Goal: Task Accomplishment & Management: Use online tool/utility

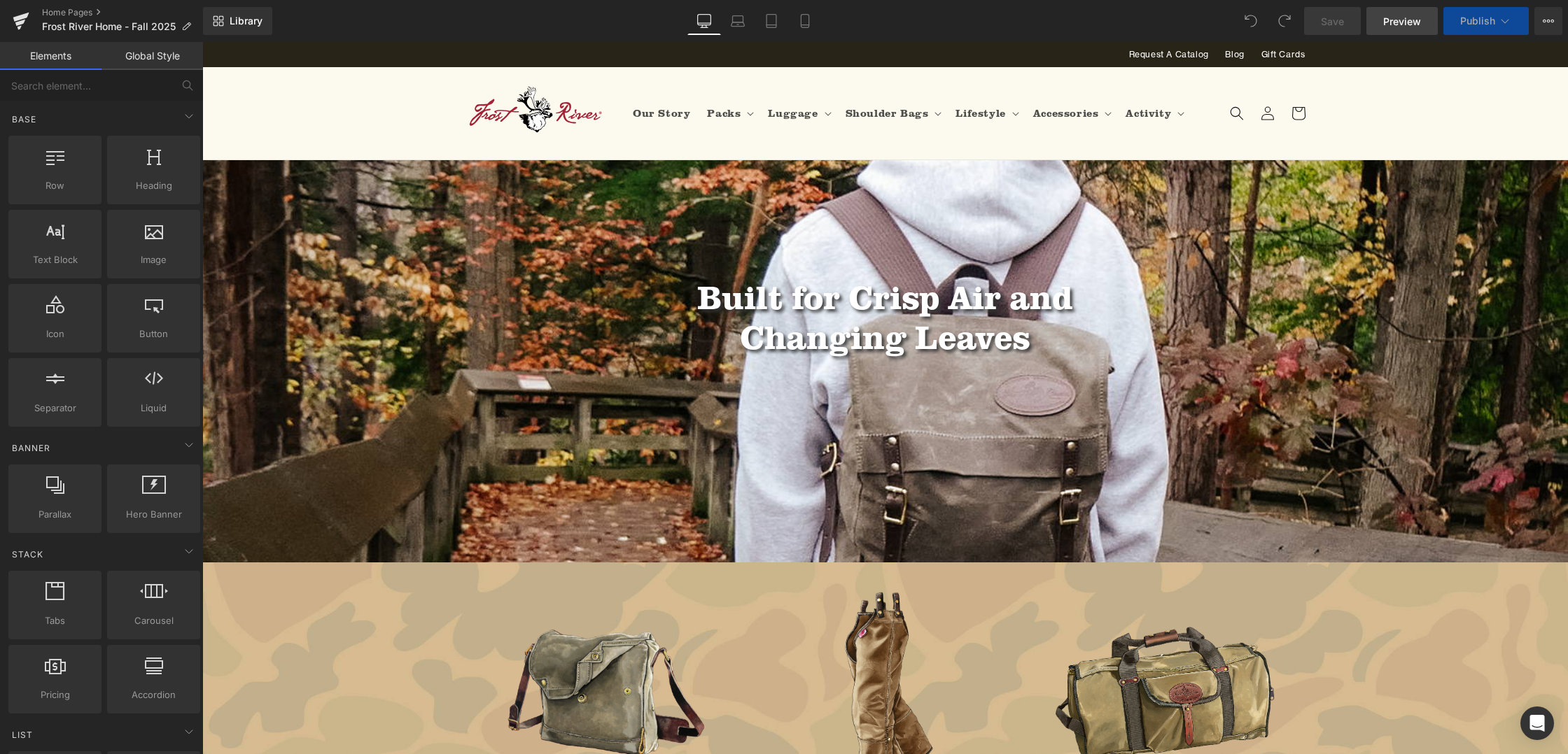
click at [1403, 24] on span "Preview" at bounding box center [1402, 21] width 38 height 15
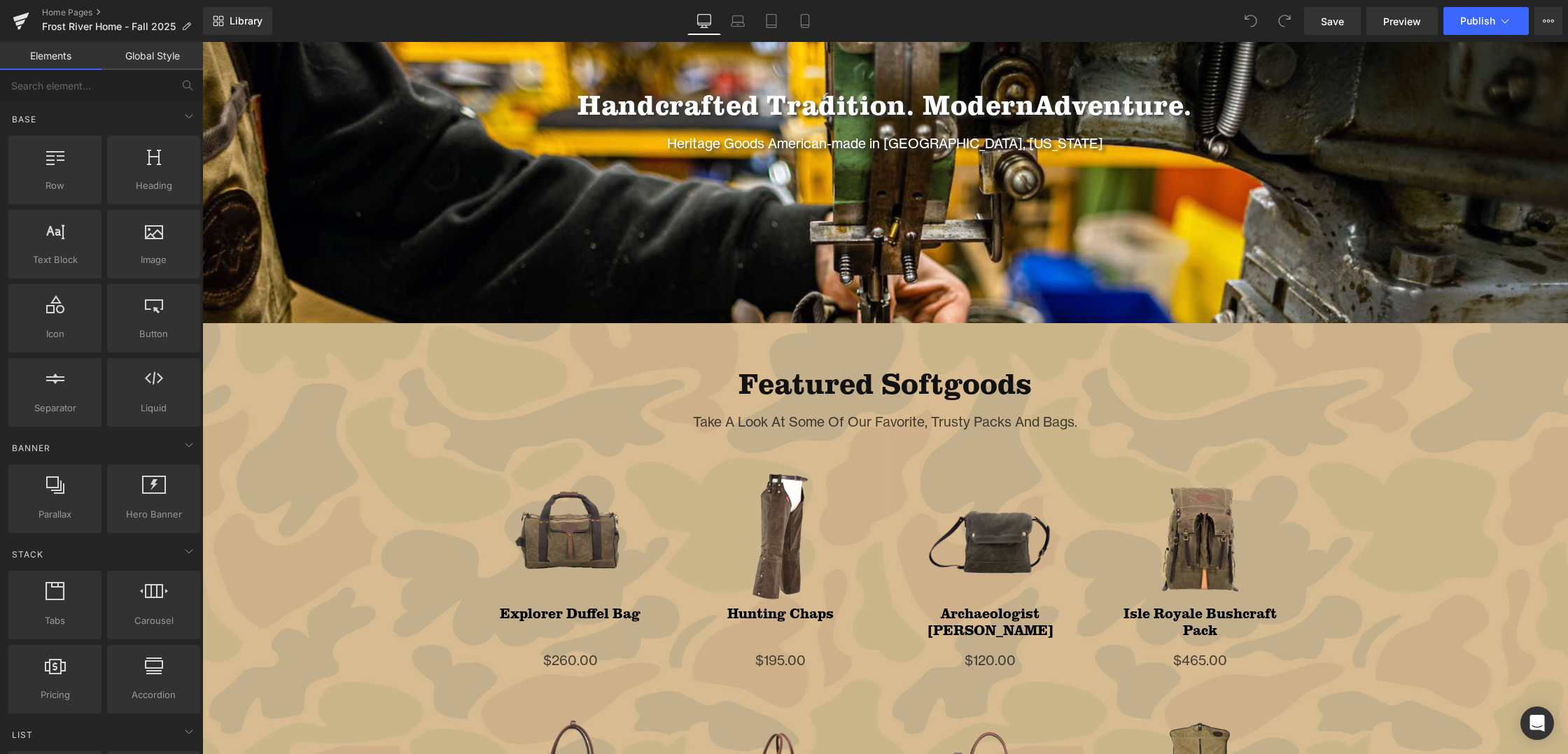
scroll to position [967, 0]
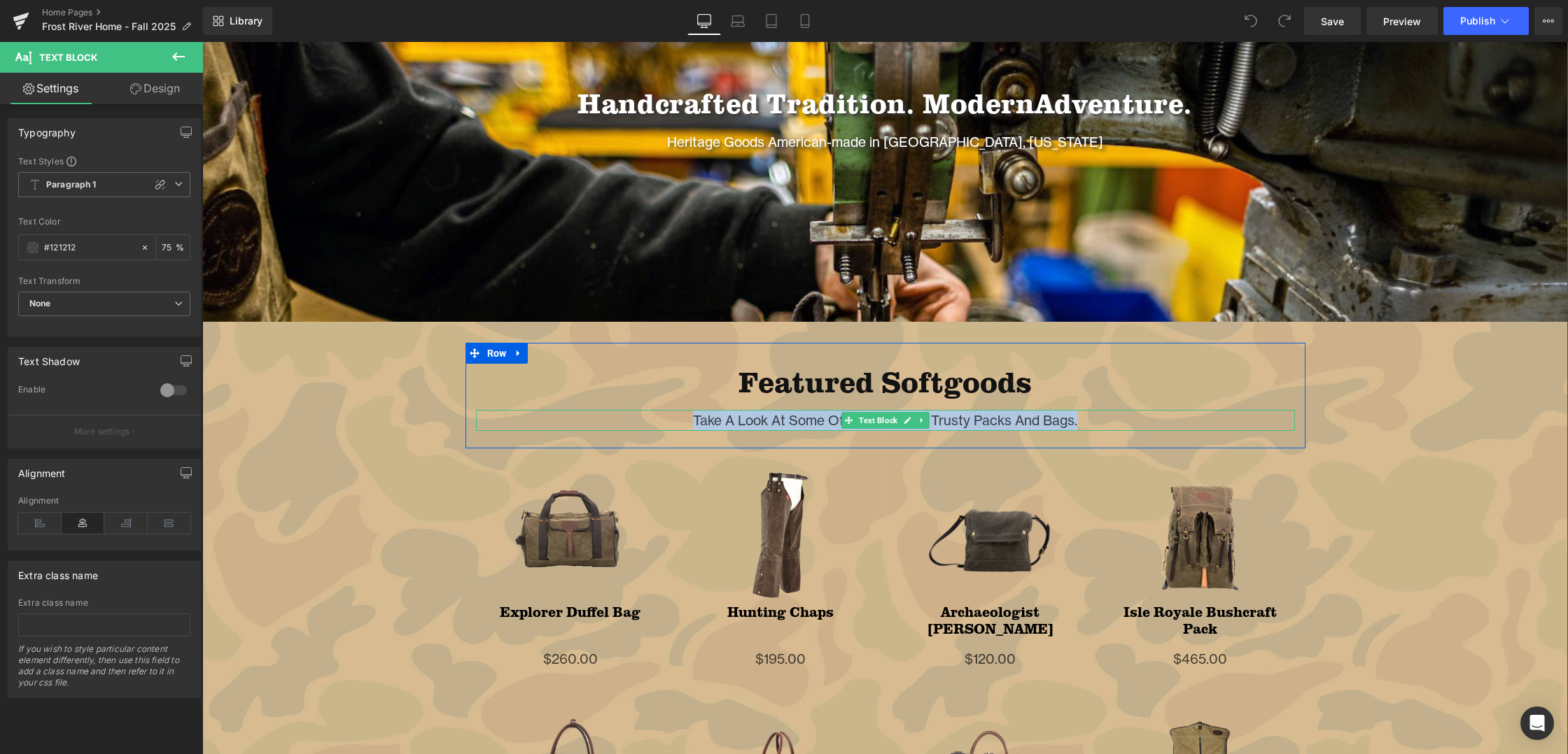
drag, startPoint x: 695, startPoint y: 419, endPoint x: 1083, endPoint y: 419, distance: 388.0
click at [1083, 419] on p "Take A Look At Some Of Our Favorite, Trusty Packs And Bags." at bounding box center [885, 420] width 819 height 21
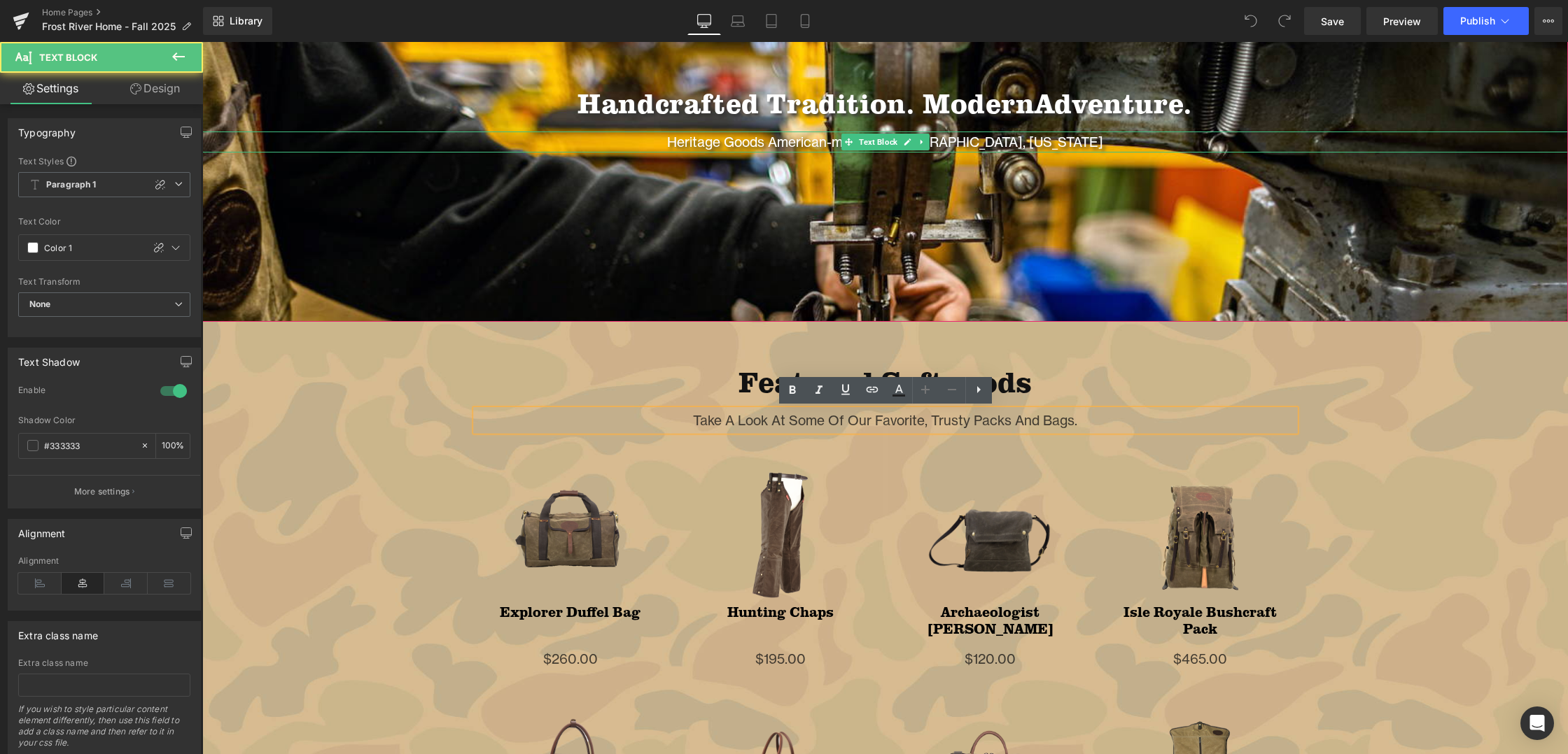
click at [809, 146] on p "Heritage Goods American-made in [GEOGRAPHIC_DATA], [US_STATE]" at bounding box center [885, 142] width 1366 height 21
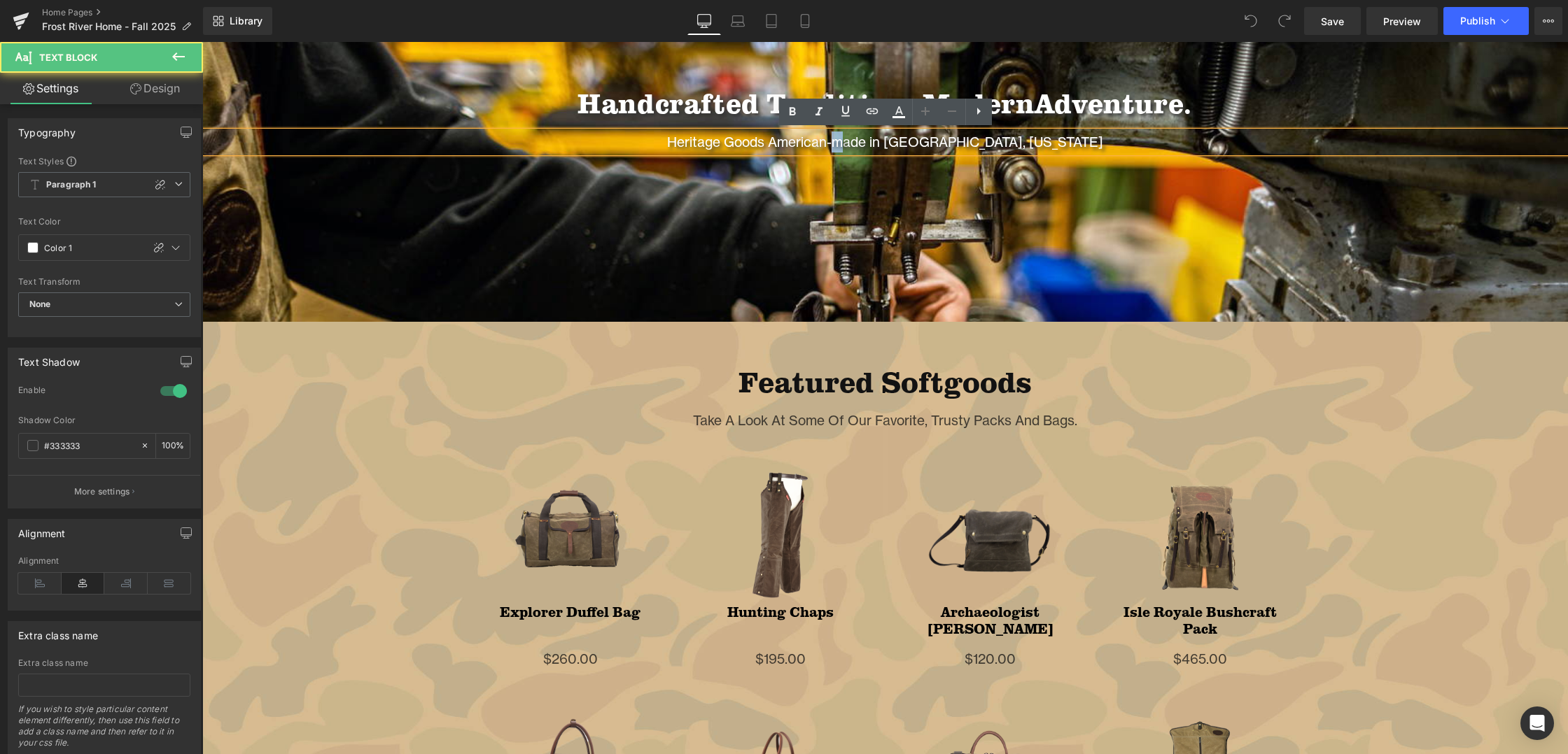
click at [890, 142] on p "Heritage Goods American-made in [GEOGRAPHIC_DATA], [US_STATE]" at bounding box center [885, 142] width 1366 height 21
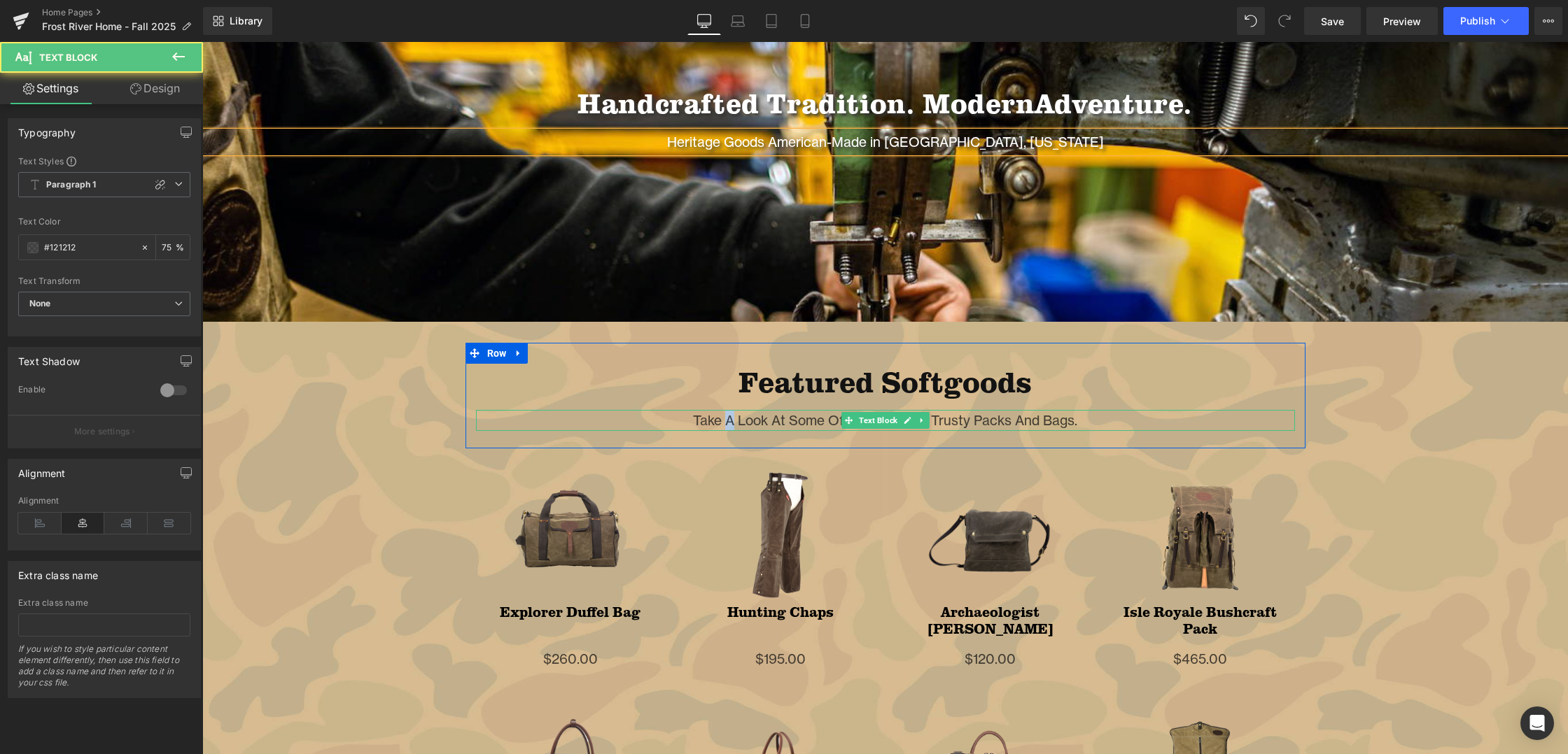
click at [729, 418] on p "Take A Look At Some Of Our Favorite, Trusty Packs And Bags." at bounding box center [885, 420] width 819 height 21
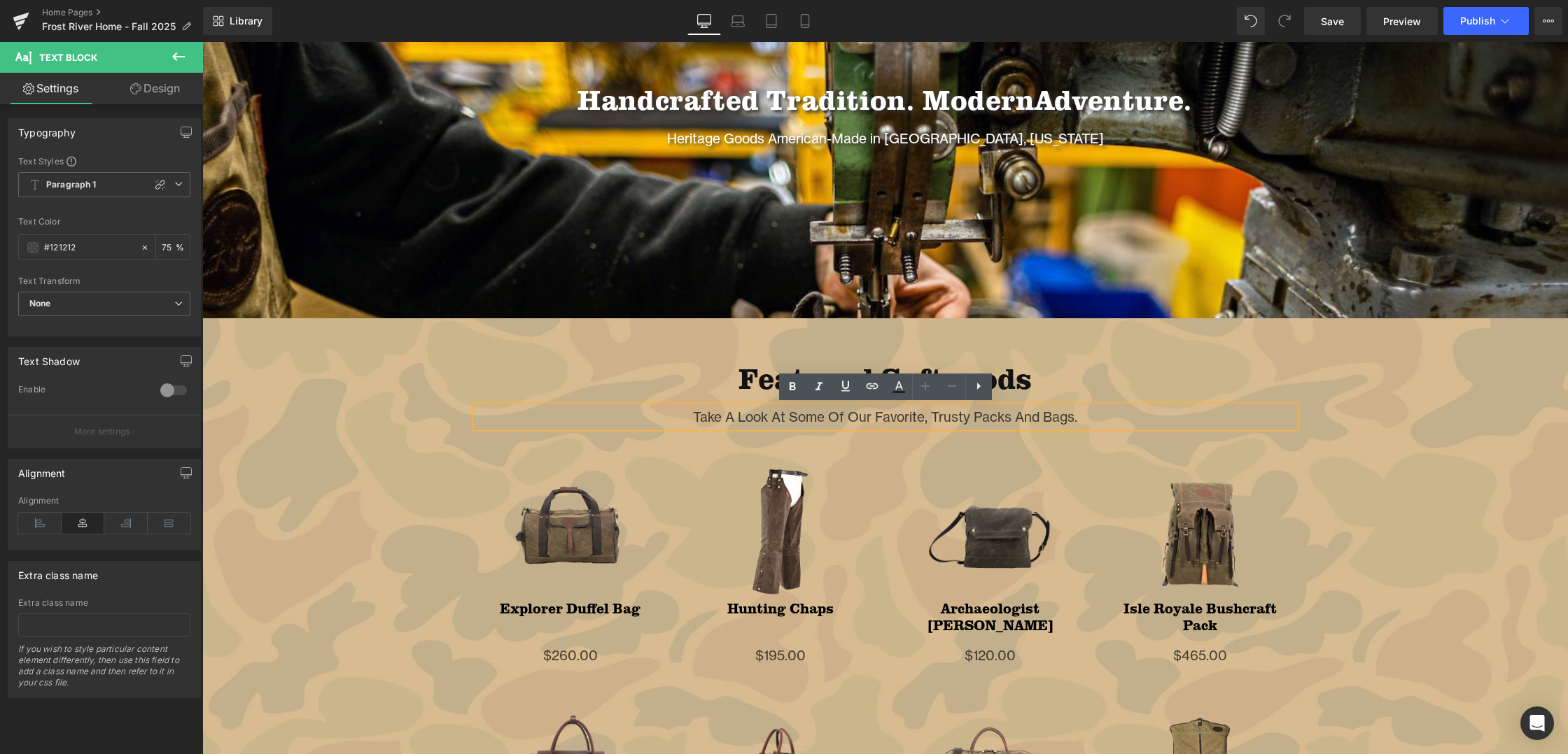
scroll to position [968, 0]
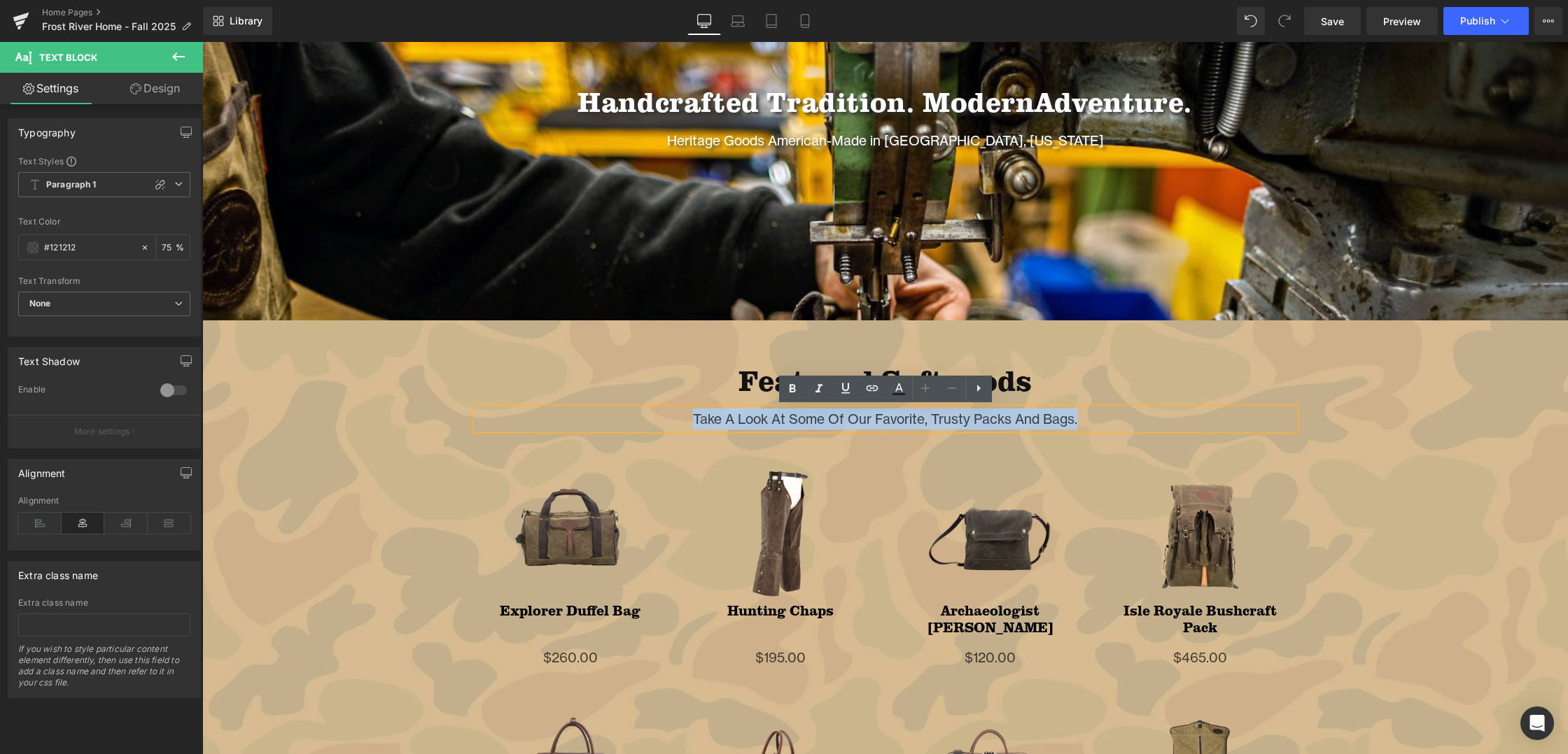
drag, startPoint x: 691, startPoint y: 417, endPoint x: 1083, endPoint y: 413, distance: 392.0
click at [1083, 413] on p "Take A Look At Some Of Our Favorite, Trusty Packs And Bags." at bounding box center [885, 419] width 819 height 21
copy p "Take A Look At Some Of Our Favorite, Trusty Packs And Bags."
click at [721, 413] on p "Take A Look At Some Of Our Favorite, Trusty Packs And Bags." at bounding box center [885, 419] width 819 height 21
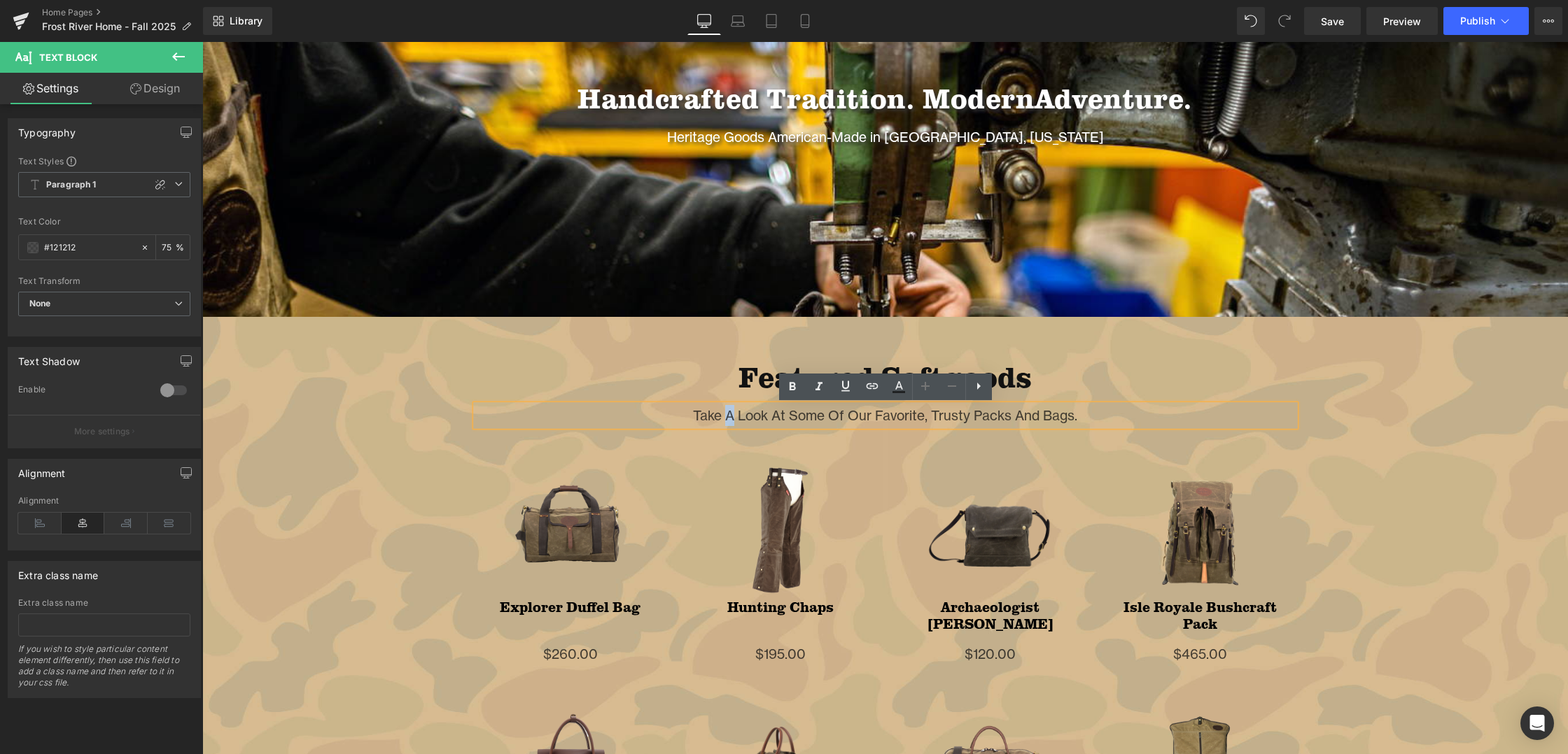
click at [728, 418] on p "Take A Look At Some Of Our Favorite, Trusty Packs And Bags." at bounding box center [885, 416] width 819 height 21
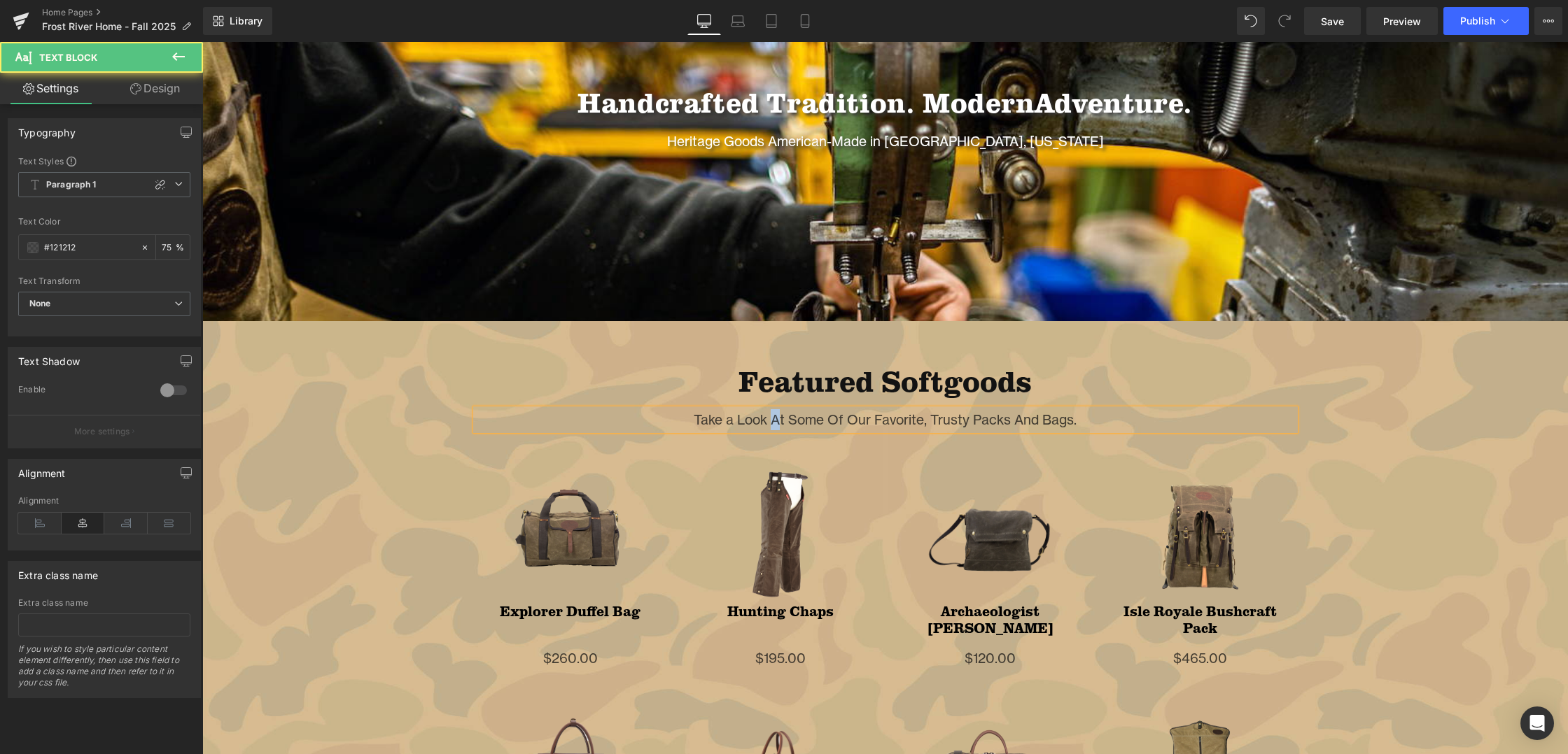
scroll to position [977, 0]
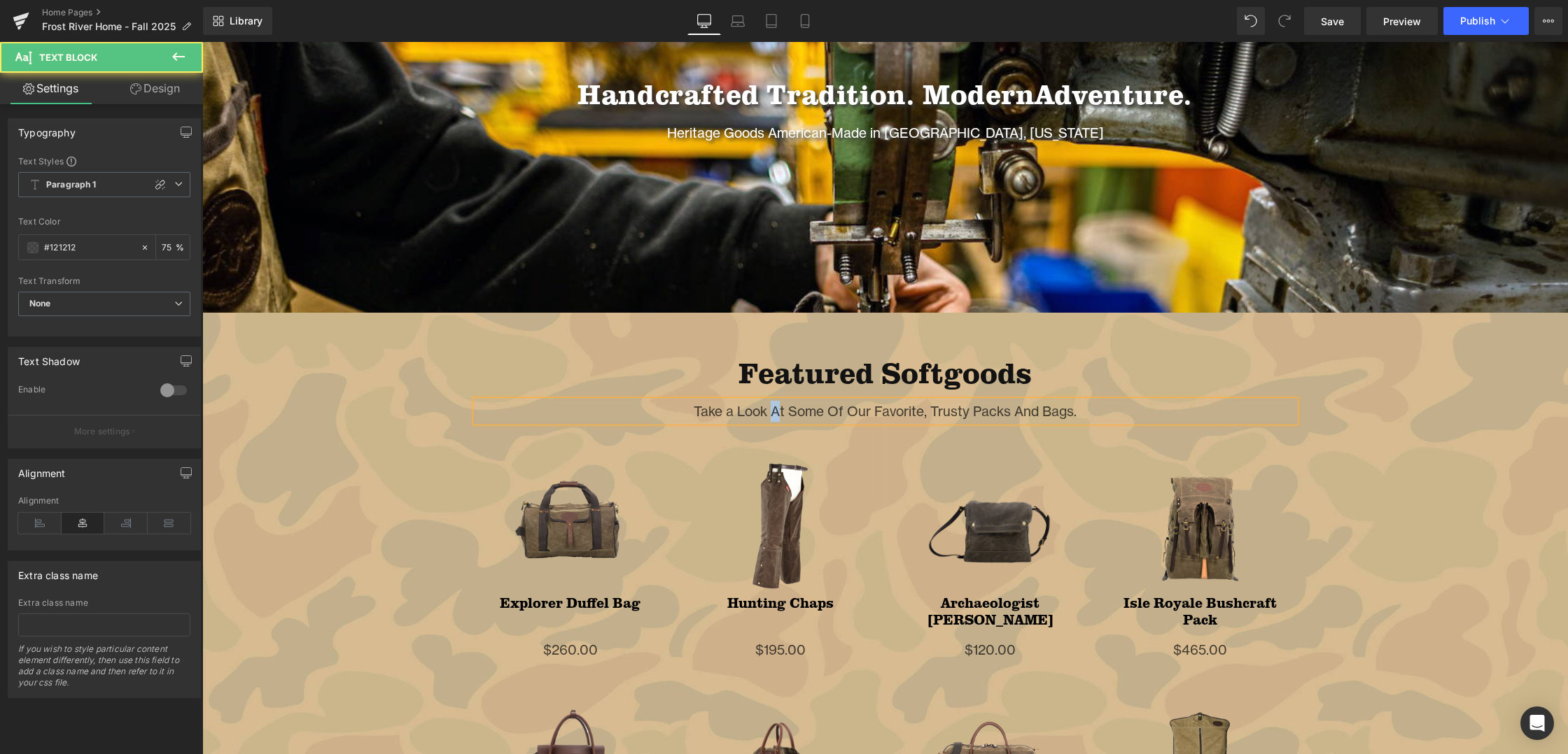
click at [774, 420] on div "Take a Look At Some Of Our Favorite, Trusty Packs And Bags." at bounding box center [885, 411] width 819 height 21
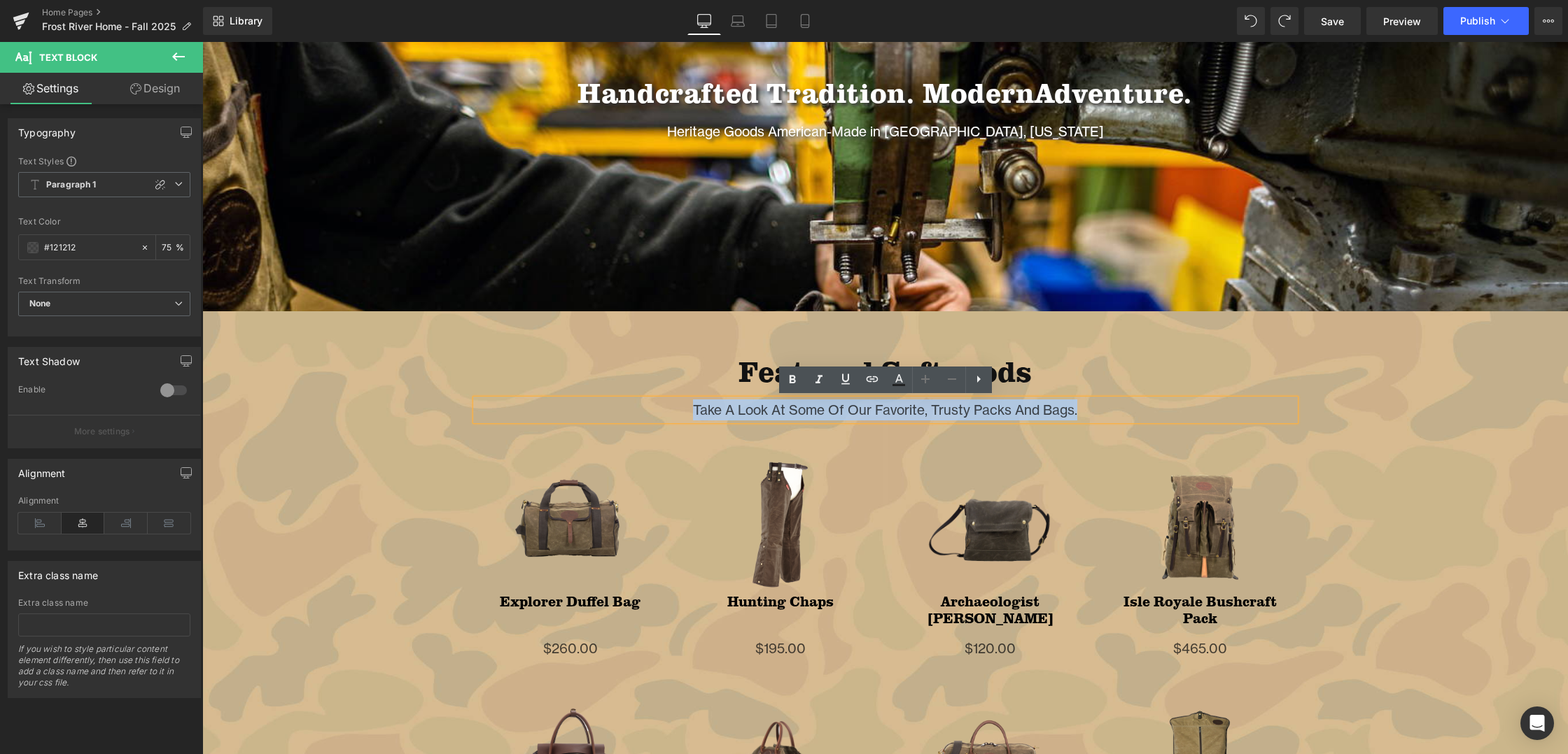
drag, startPoint x: 689, startPoint y: 408, endPoint x: 1078, endPoint y: 408, distance: 389.0
click at [1078, 408] on p "Take A Look At Some Of Our Favorite, Trusty Packs And Bags." at bounding box center [885, 410] width 819 height 21
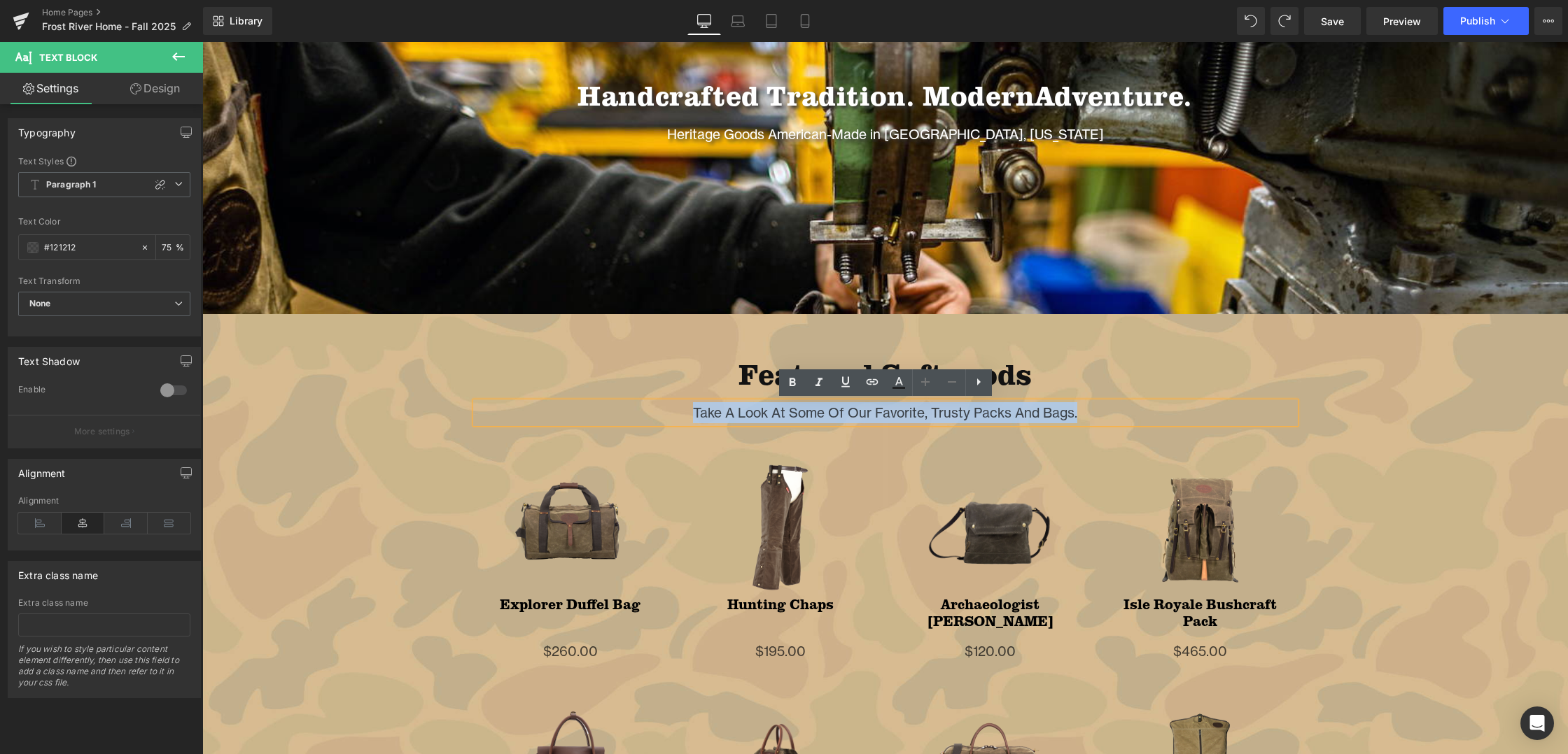
copy p "Take A Look At Some Of Our Favorite, Trusty Packs And Bags."
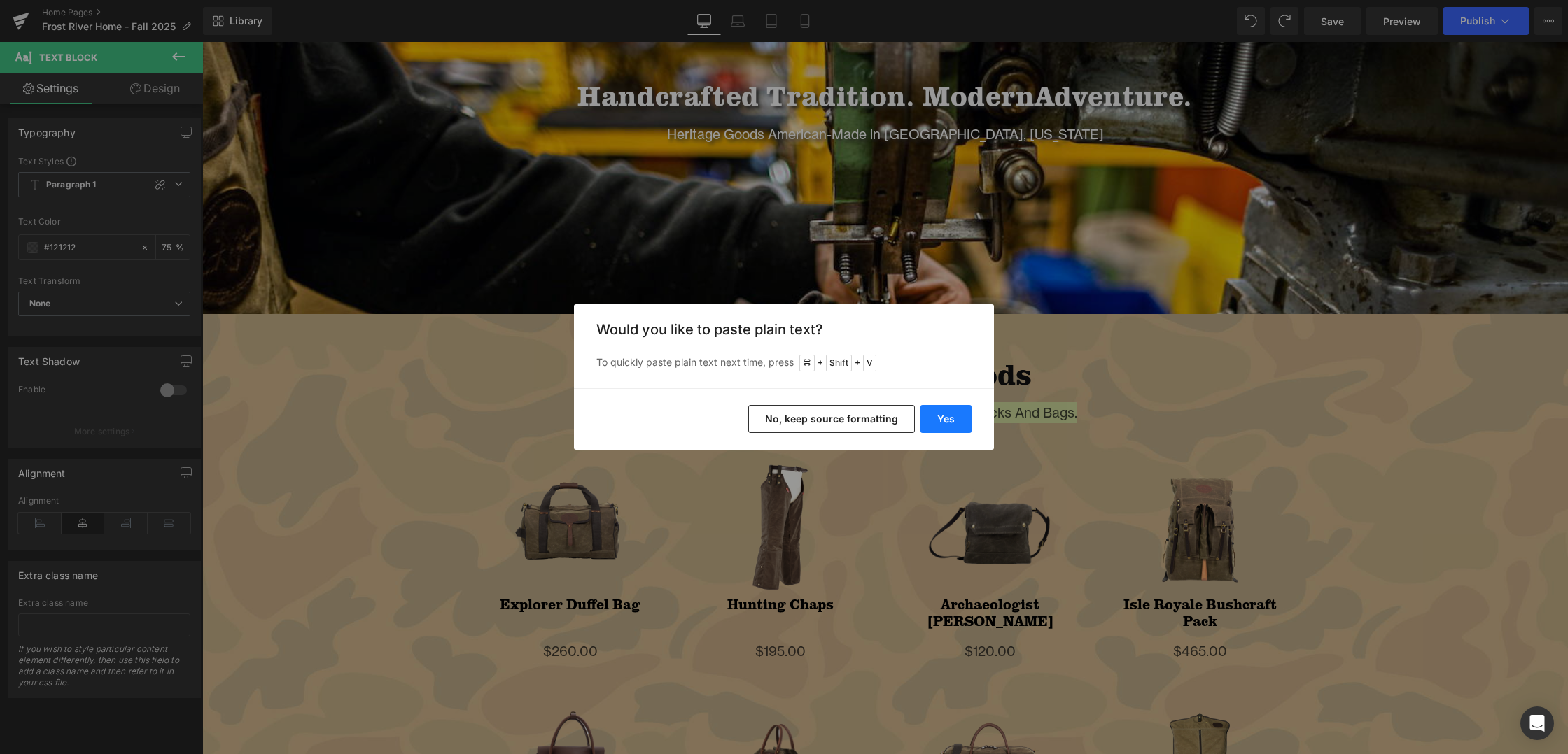
click at [929, 421] on button "Yes" at bounding box center [946, 419] width 51 height 28
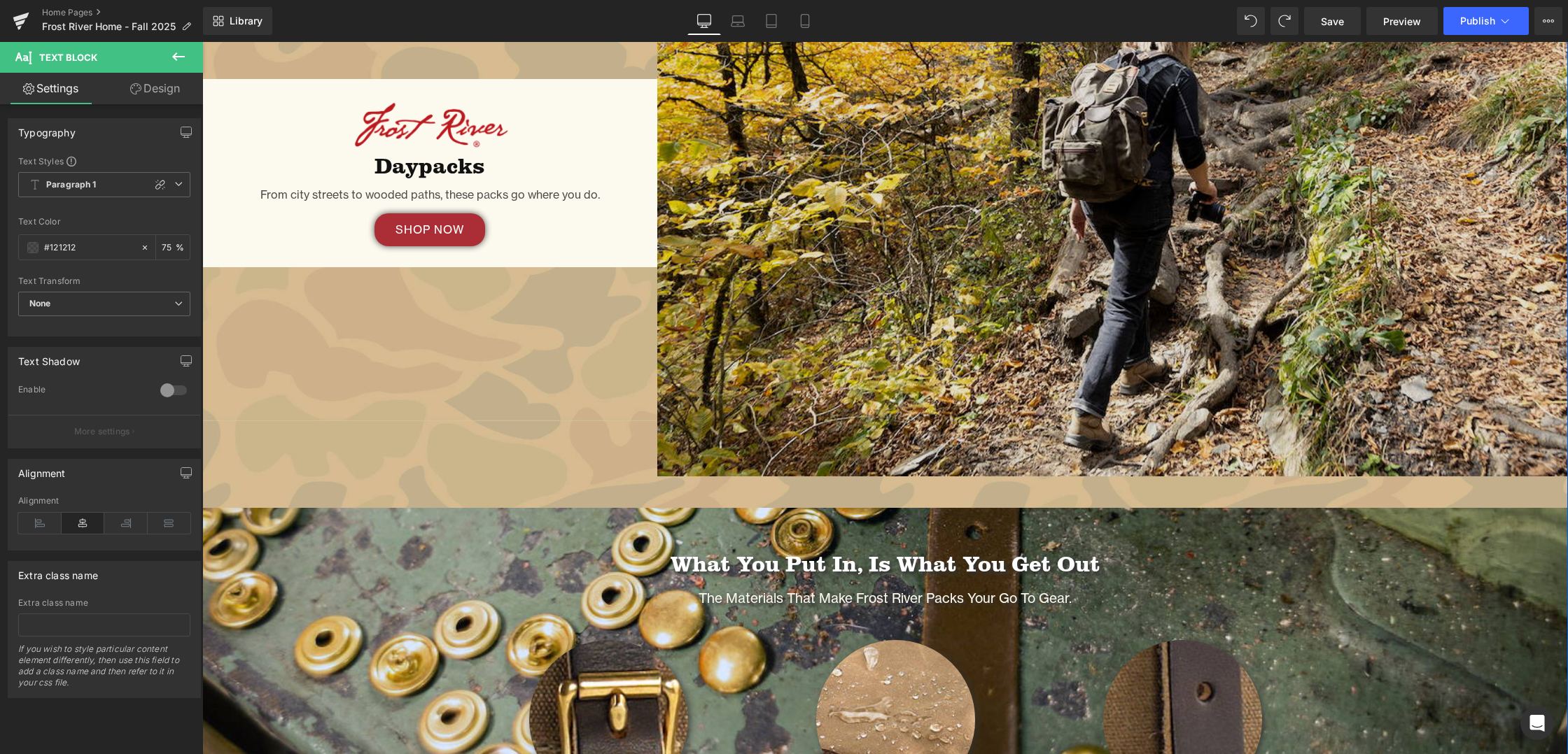
scroll to position [2034, 0]
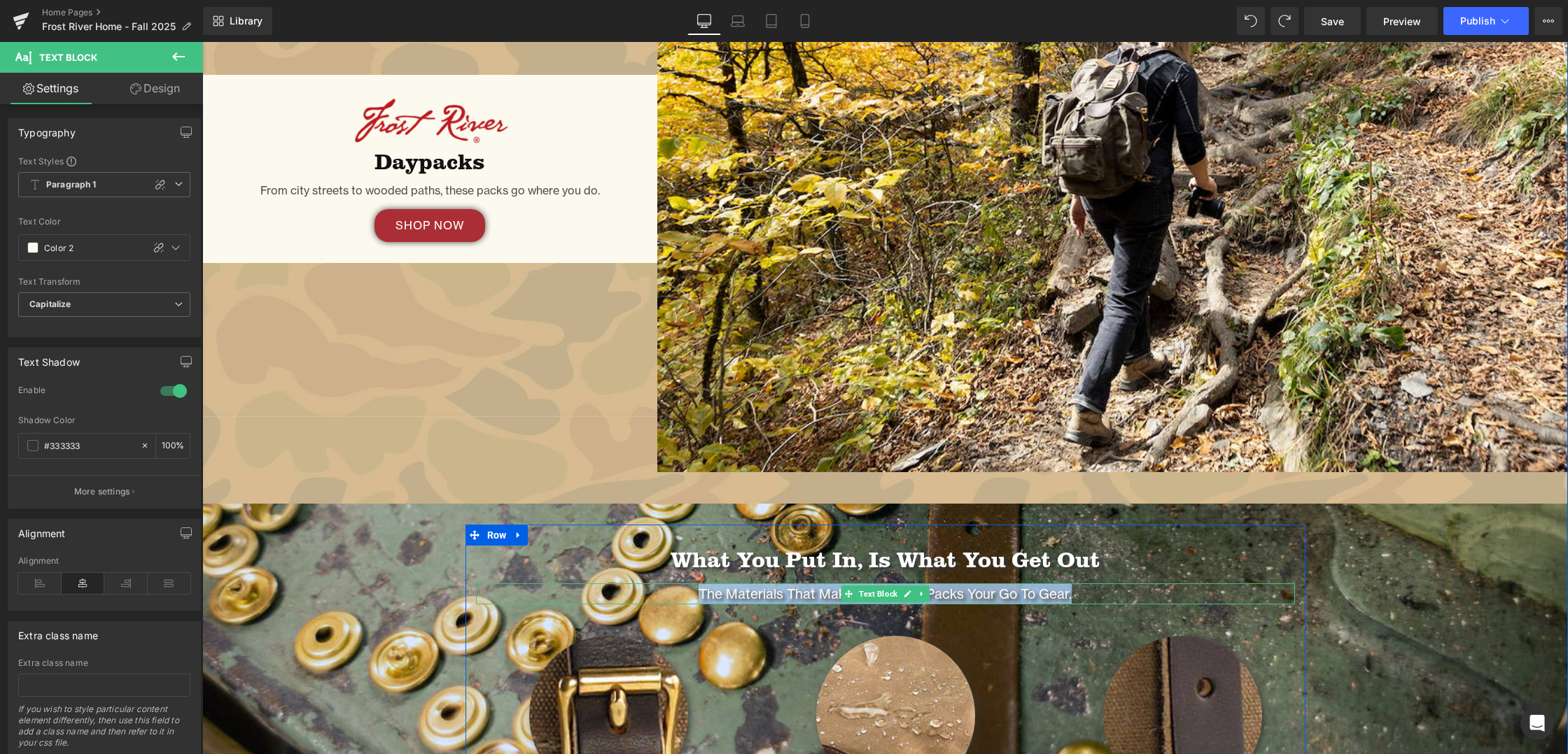
drag, startPoint x: 705, startPoint y: 591, endPoint x: 1074, endPoint y: 591, distance: 369.0
click at [1074, 591] on p "The Materials that Make Frost River Packs Your Go To Gear." at bounding box center [885, 594] width 819 height 21
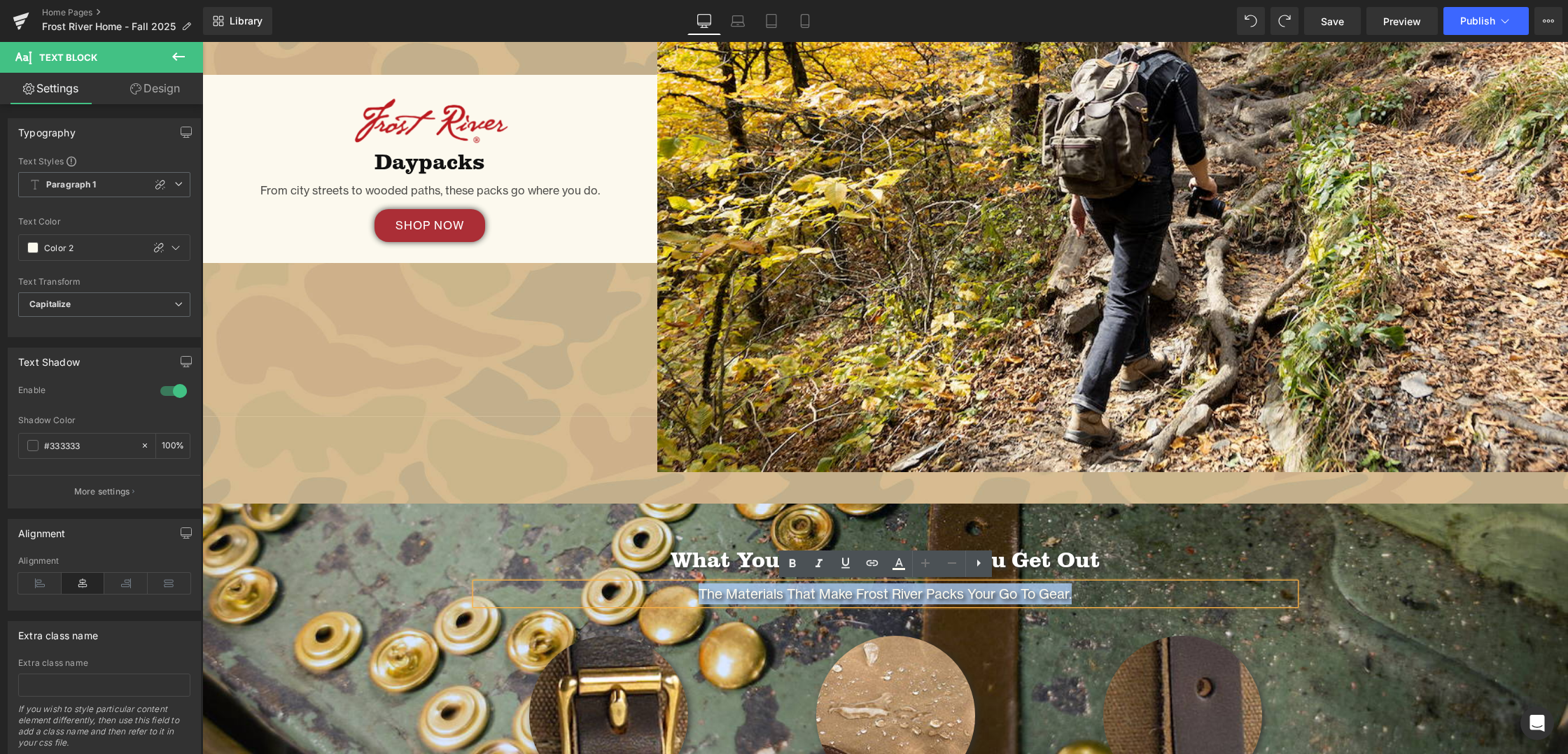
scroll to position [2032, 0]
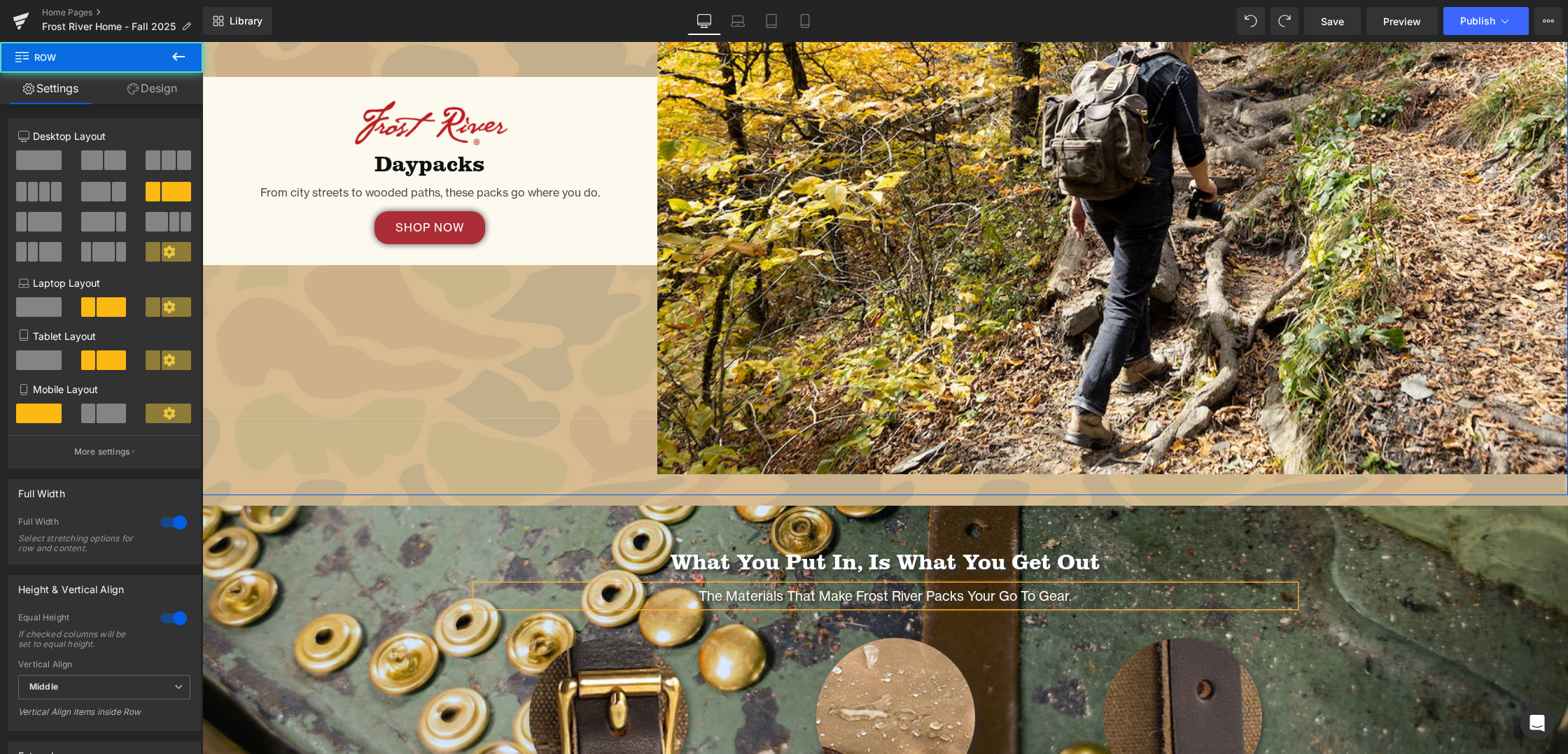
click at [458, 408] on div "Image Daypacks Heading From city streets to wooded paths, these packs go where …" at bounding box center [429, 172] width 455 height 607
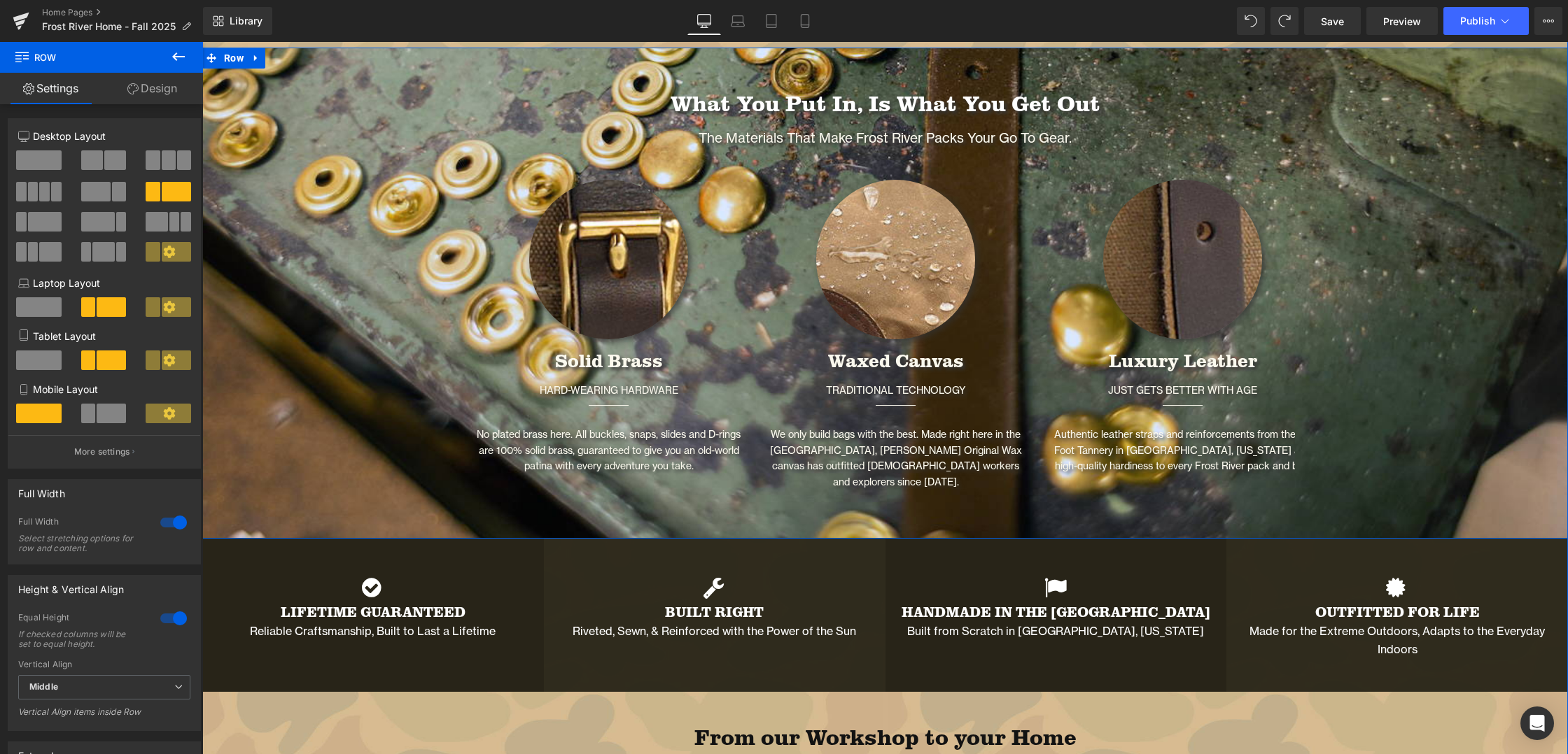
scroll to position [2491, 0]
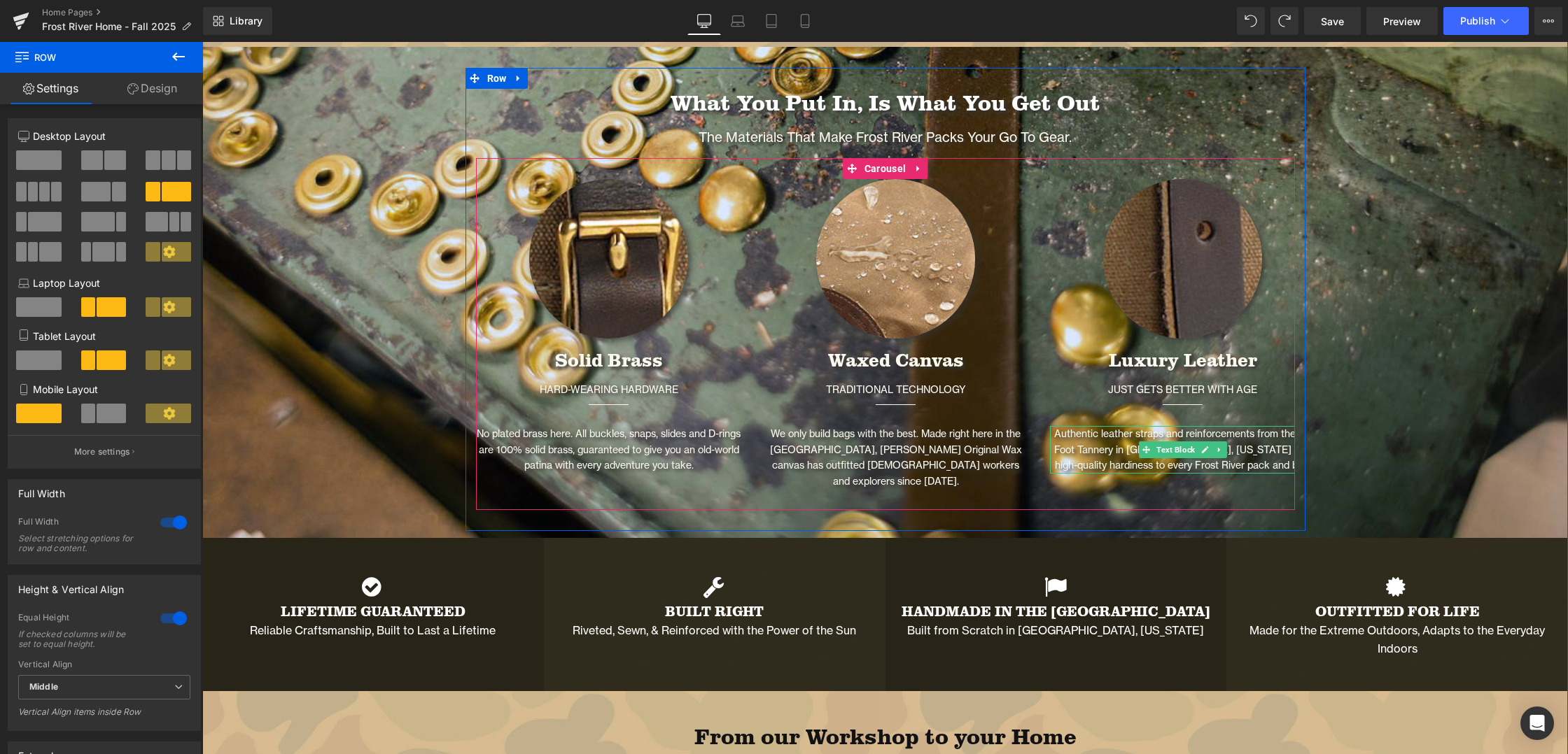
click at [1288, 449] on p "Authentic leather straps and reinforcements from the SB Foot Tannery in [GEOGRA…" at bounding box center [1183, 450] width 266 height 48
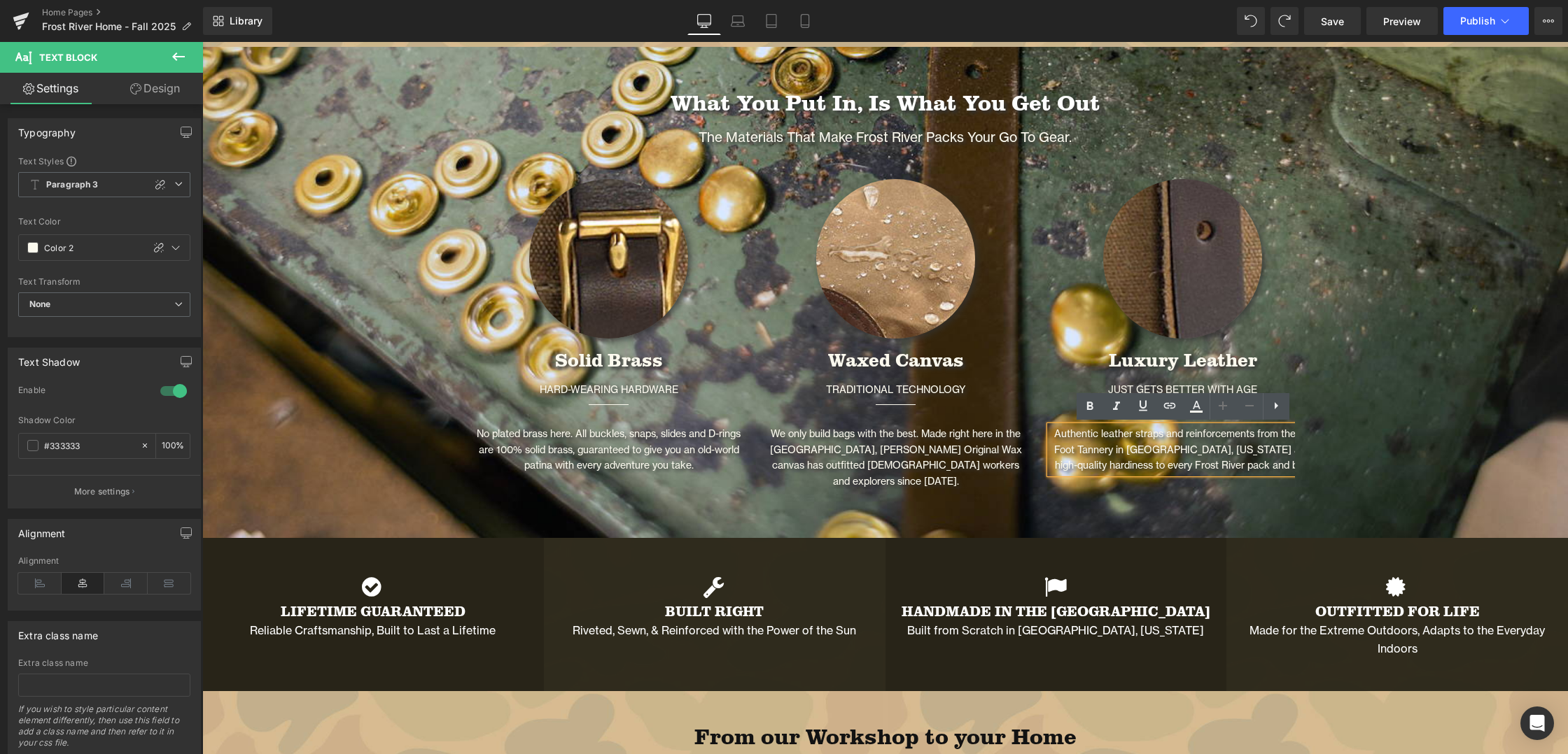
click at [1294, 448] on p "Authentic leather straps and reinforcements from the SB Foot Tannery in [GEOGRA…" at bounding box center [1183, 450] width 266 height 48
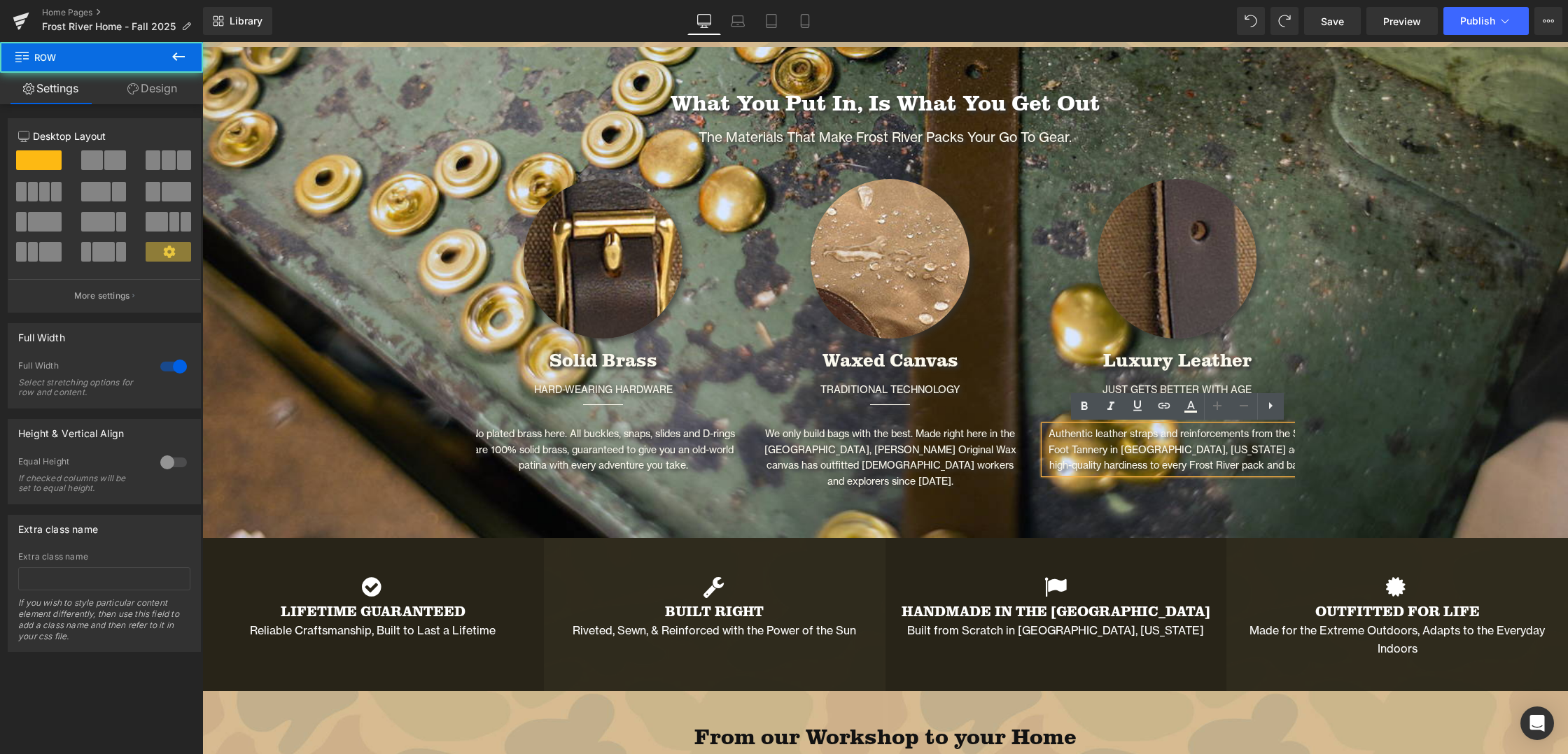
click at [1391, 465] on div "What You Put In, Is What You Get Out Heading The Materials that Make Frost Rive…" at bounding box center [885, 299] width 1366 height 463
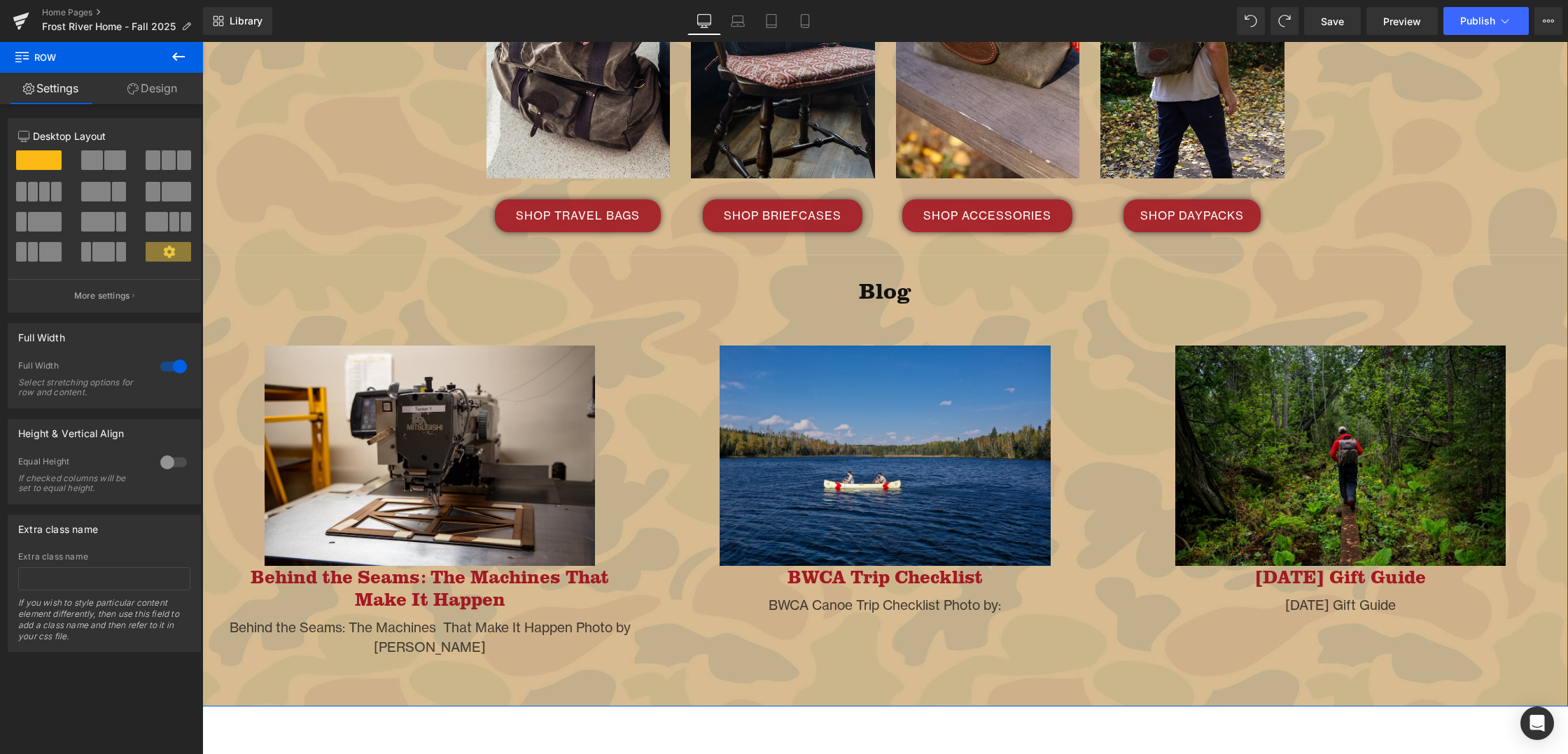
scroll to position [3359, 0]
click at [441, 618] on span "(A) Content" at bounding box center [430, 628] width 60 height 21
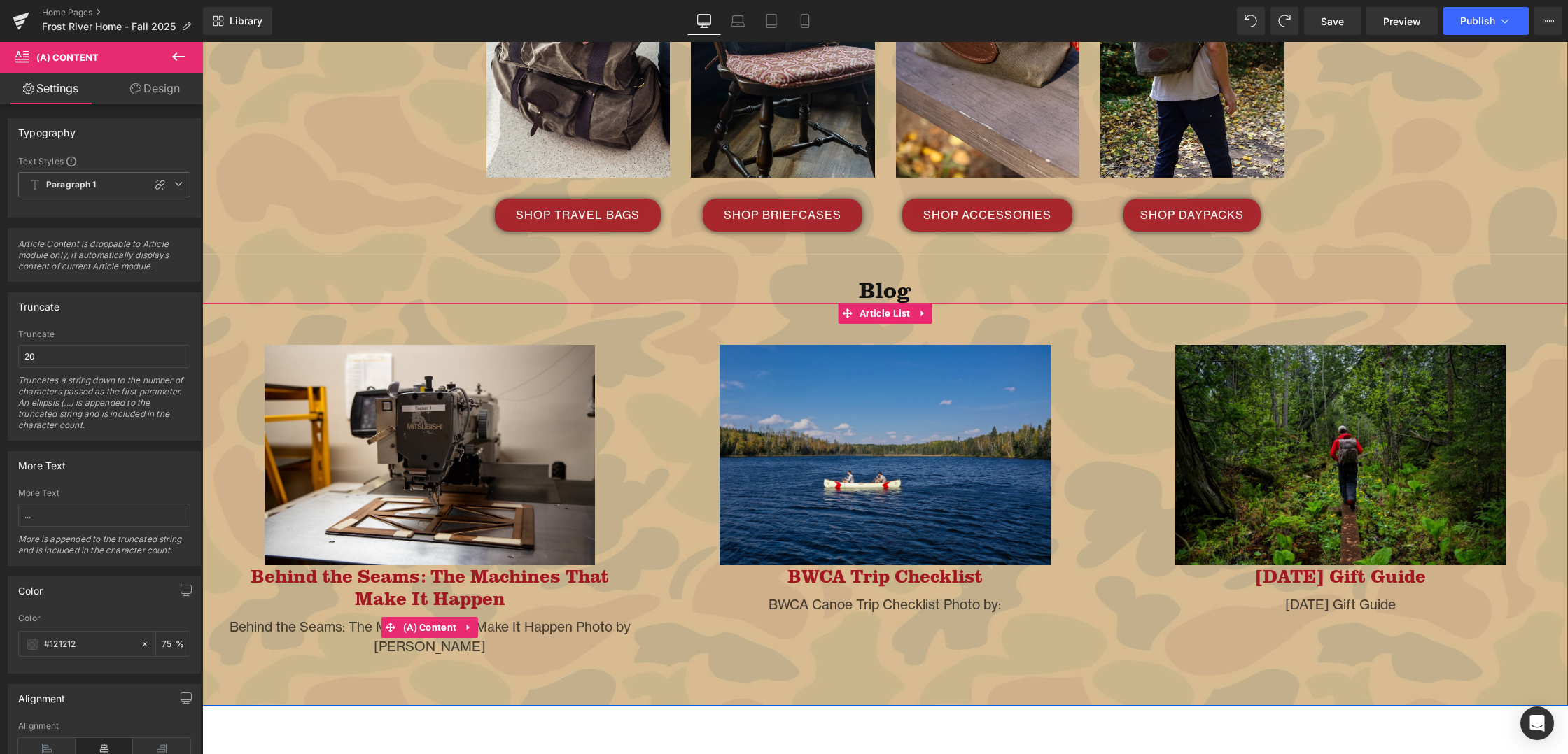
click at [501, 617] on div "Behind the Seams: The Machines That Make It Happen Photo by [PERSON_NAME]" at bounding box center [430, 637] width 413 height 40
click at [499, 617] on div "Behind the Seams: The Machines That Make It Happen Photo by [PERSON_NAME]" at bounding box center [430, 637] width 413 height 40
drag, startPoint x: 364, startPoint y: 612, endPoint x: 420, endPoint y: 612, distance: 56.0
click at [365, 617] on div "Behind the Seams: The Machines That Make It Happen Photo by [PERSON_NAME]" at bounding box center [430, 637] width 413 height 40
click at [327, 617] on div "Behind the Seams: The Machines That Make It Happen Photo by [PERSON_NAME]" at bounding box center [430, 637] width 413 height 40
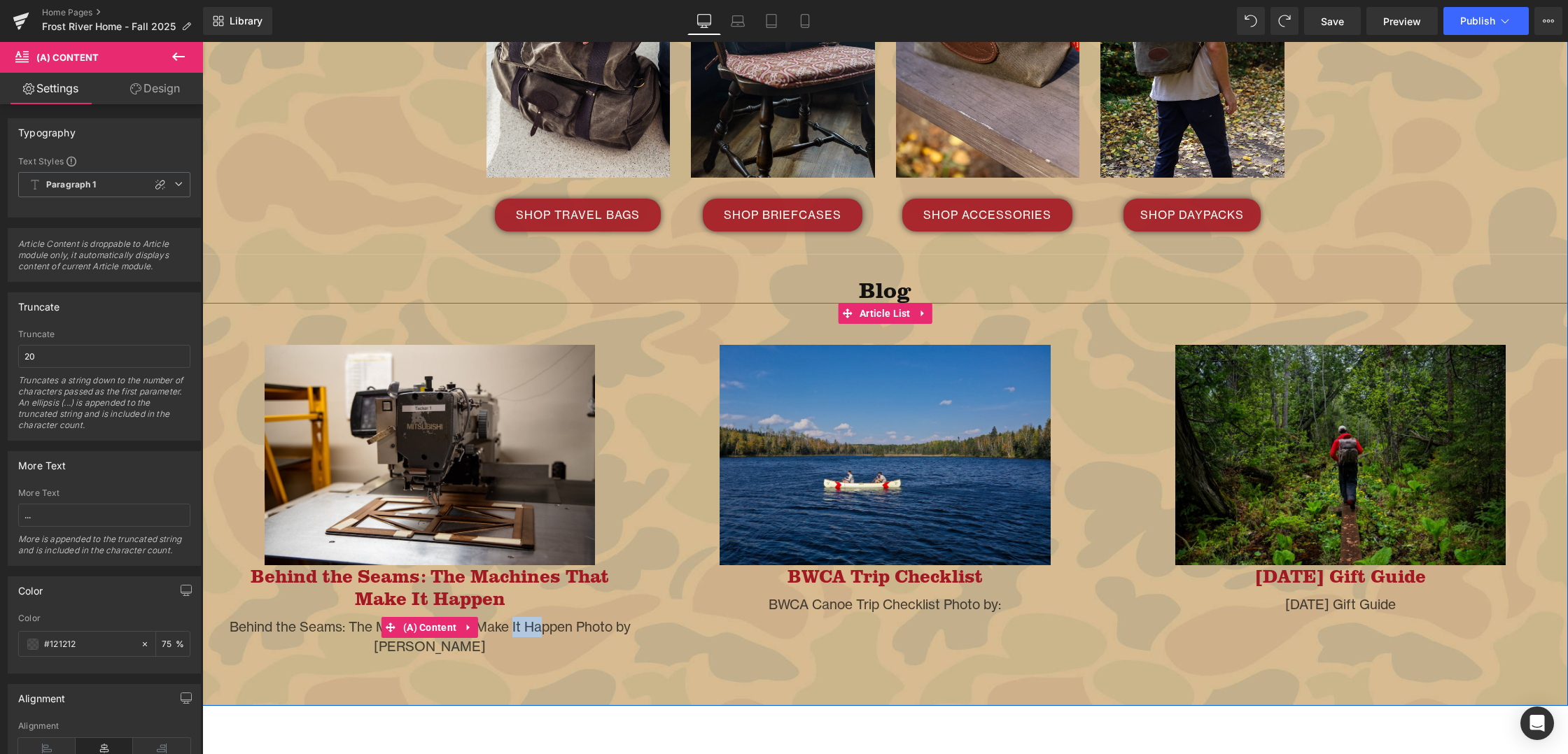
click at [327, 617] on div "Behind the Seams: The Machines That Make It Happen Photo by [PERSON_NAME]" at bounding box center [430, 637] width 413 height 40
click at [426, 617] on span "(A) Content" at bounding box center [430, 627] width 60 height 21
click at [348, 630] on div "Behind the Seams: The Machines That Make It Happen Photo by [PERSON_NAME]" at bounding box center [430, 637] width 413 height 40
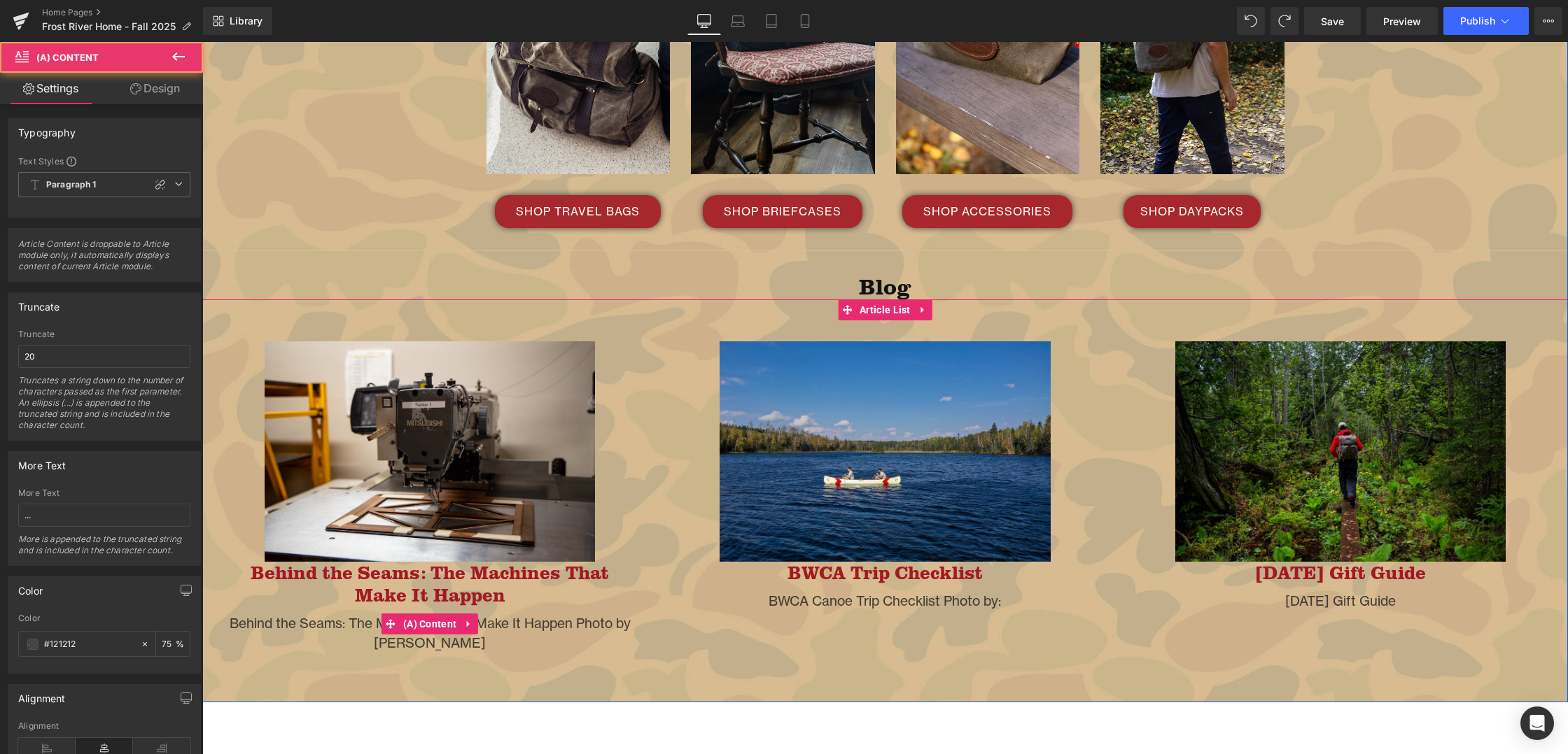
click at [436, 631] on div "Behind the Seams: The Machines That Make It Happen Photo by [PERSON_NAME]" at bounding box center [430, 633] width 413 height 40
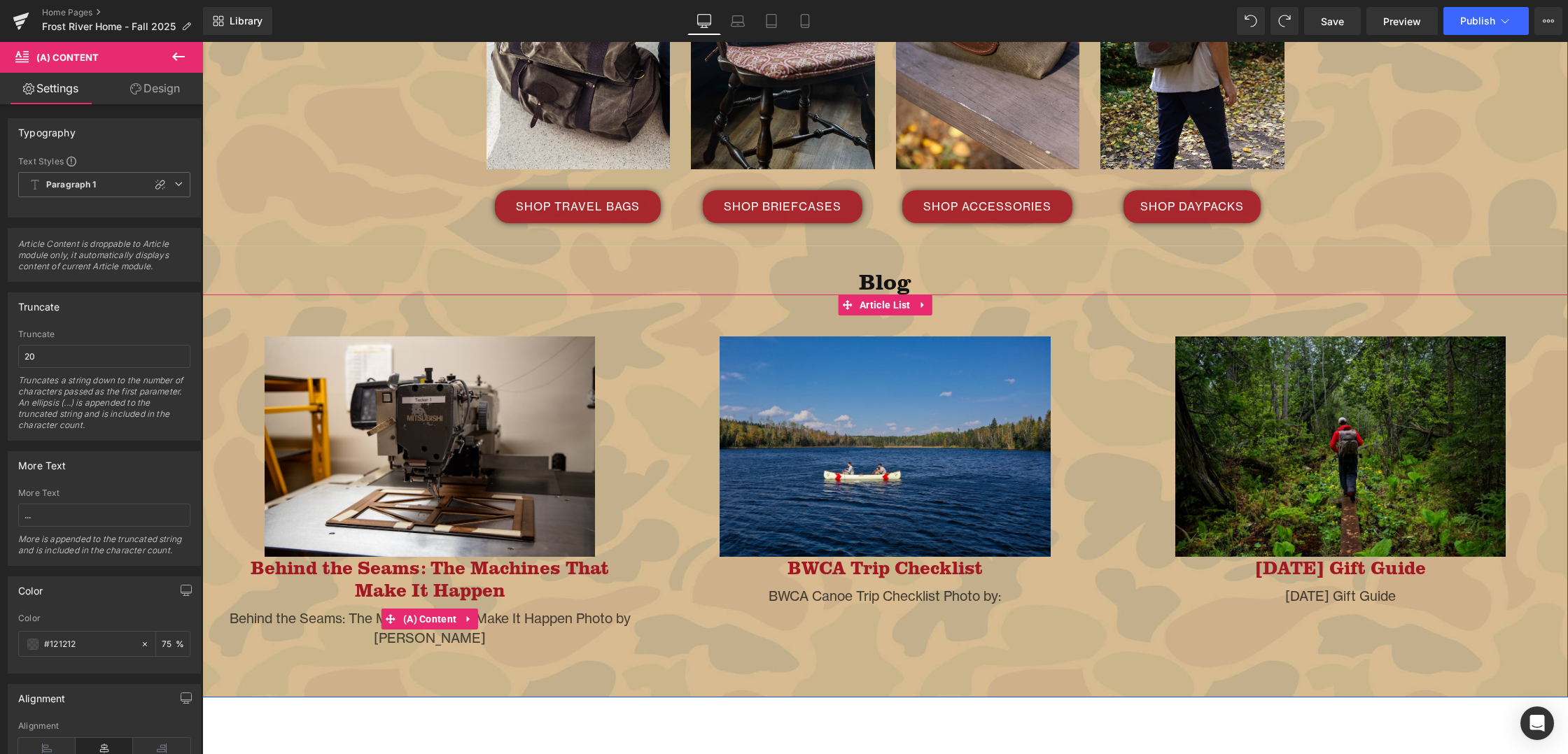
click at [350, 609] on div "Behind the Seams: The Machines That Make It Happen Photo by [PERSON_NAME]" at bounding box center [430, 629] width 413 height 40
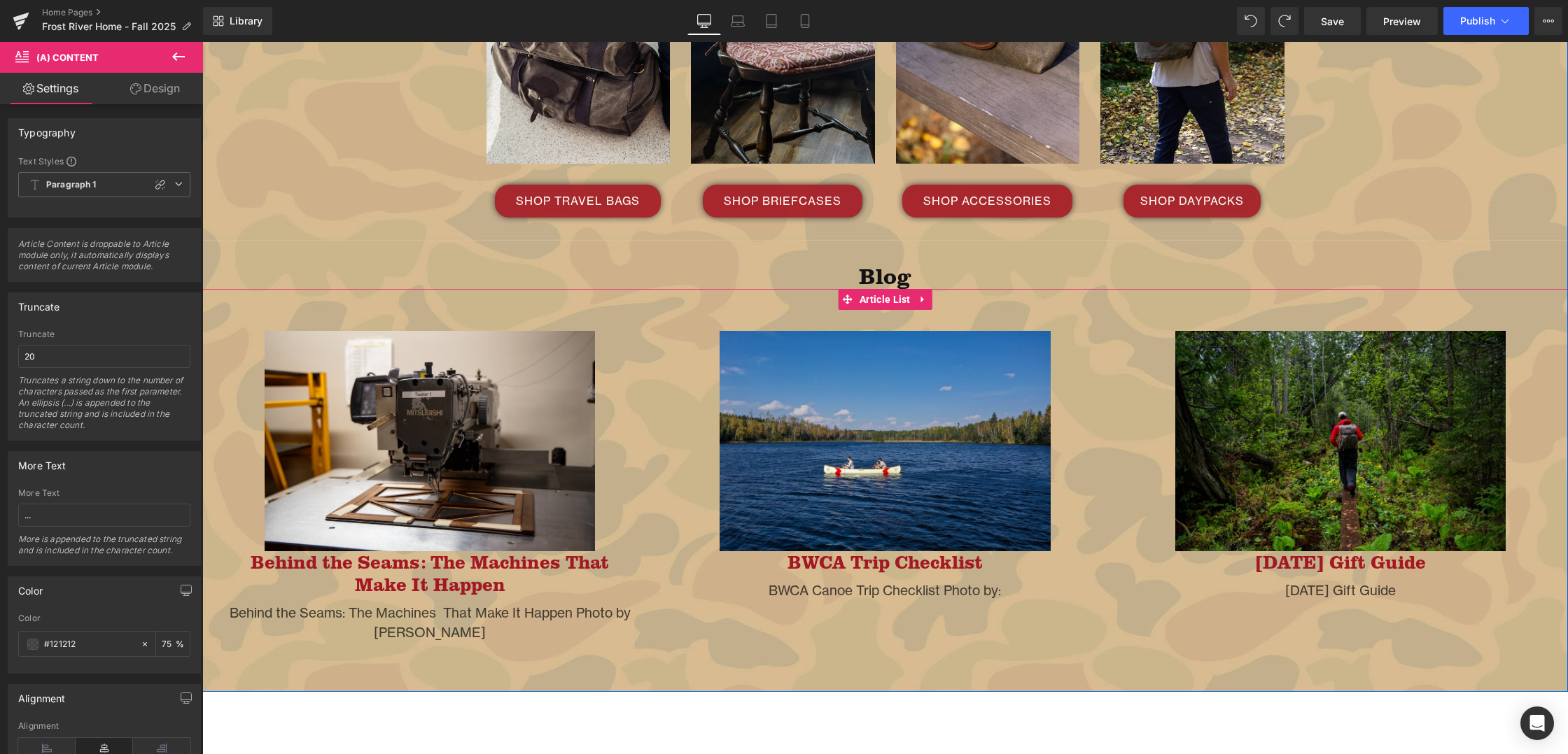
click at [372, 556] on link "Behind the Seams: The Machines That Make It Happen" at bounding box center [430, 573] width 413 height 45
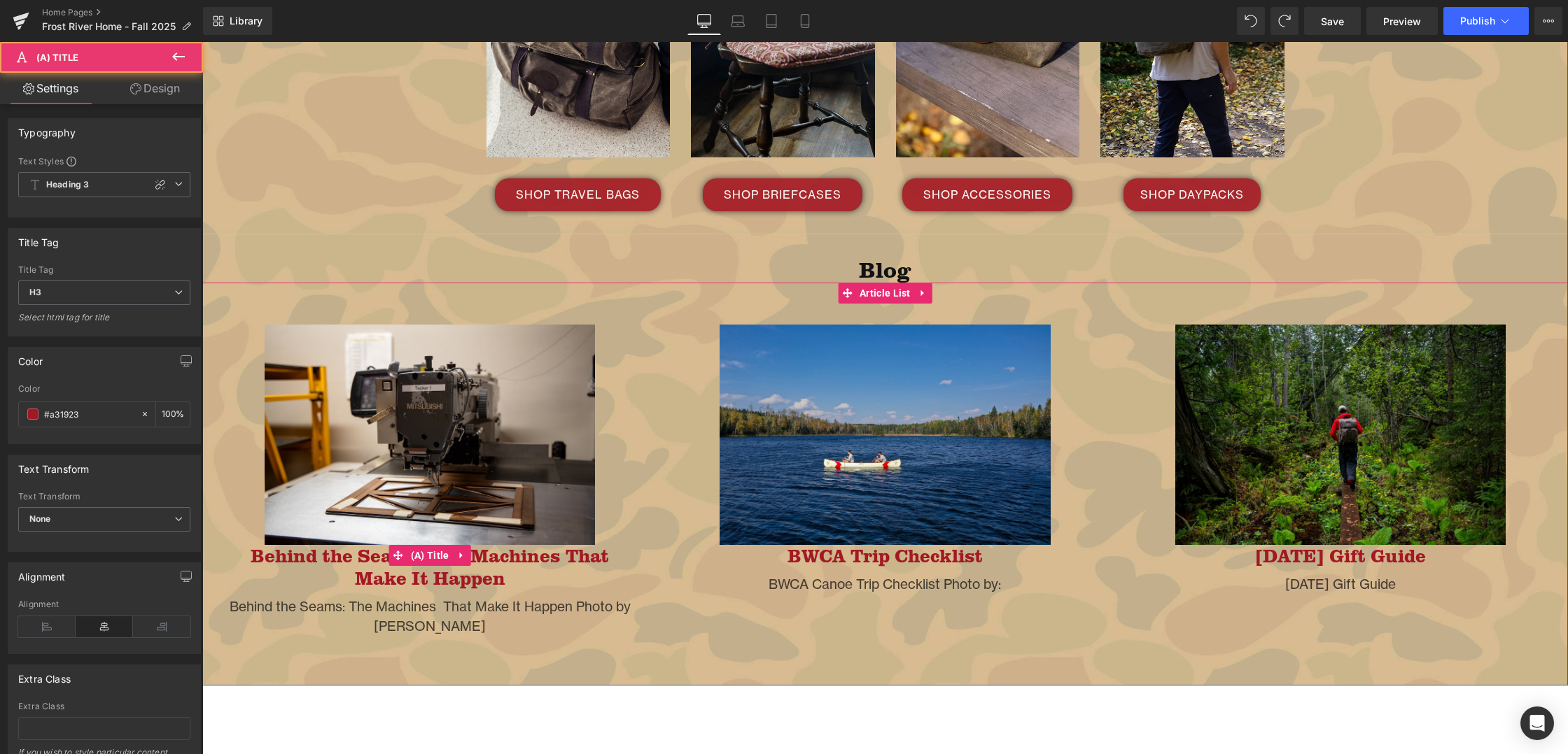
click at [368, 574] on h3 "Behind the Seams: The Machines That Make It Happen" at bounding box center [430, 570] width 413 height 52
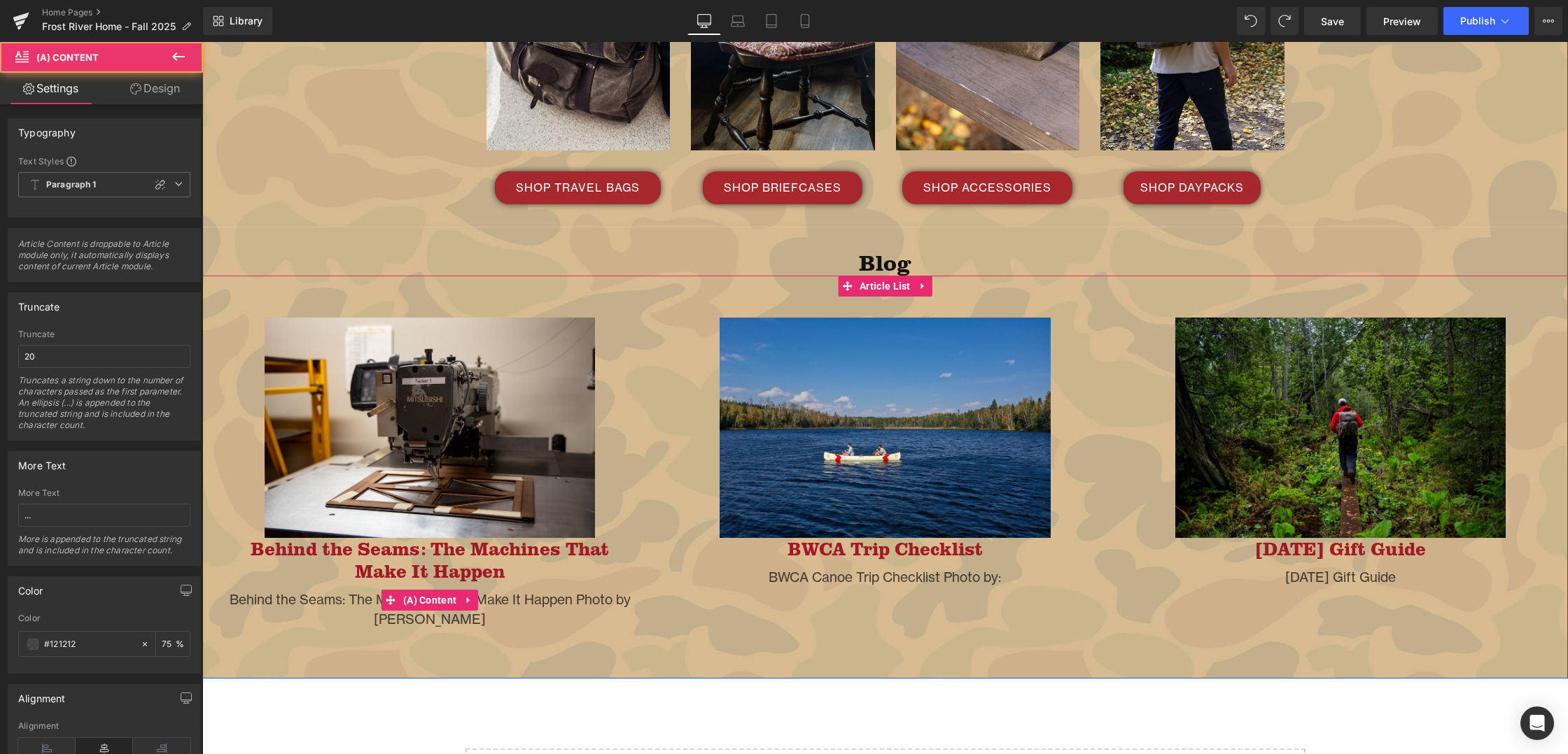
click at [420, 591] on div "Behind the Seams: The Machines That Make It Happen Photo by [PERSON_NAME] (A) C…" at bounding box center [430, 610] width 413 height 40
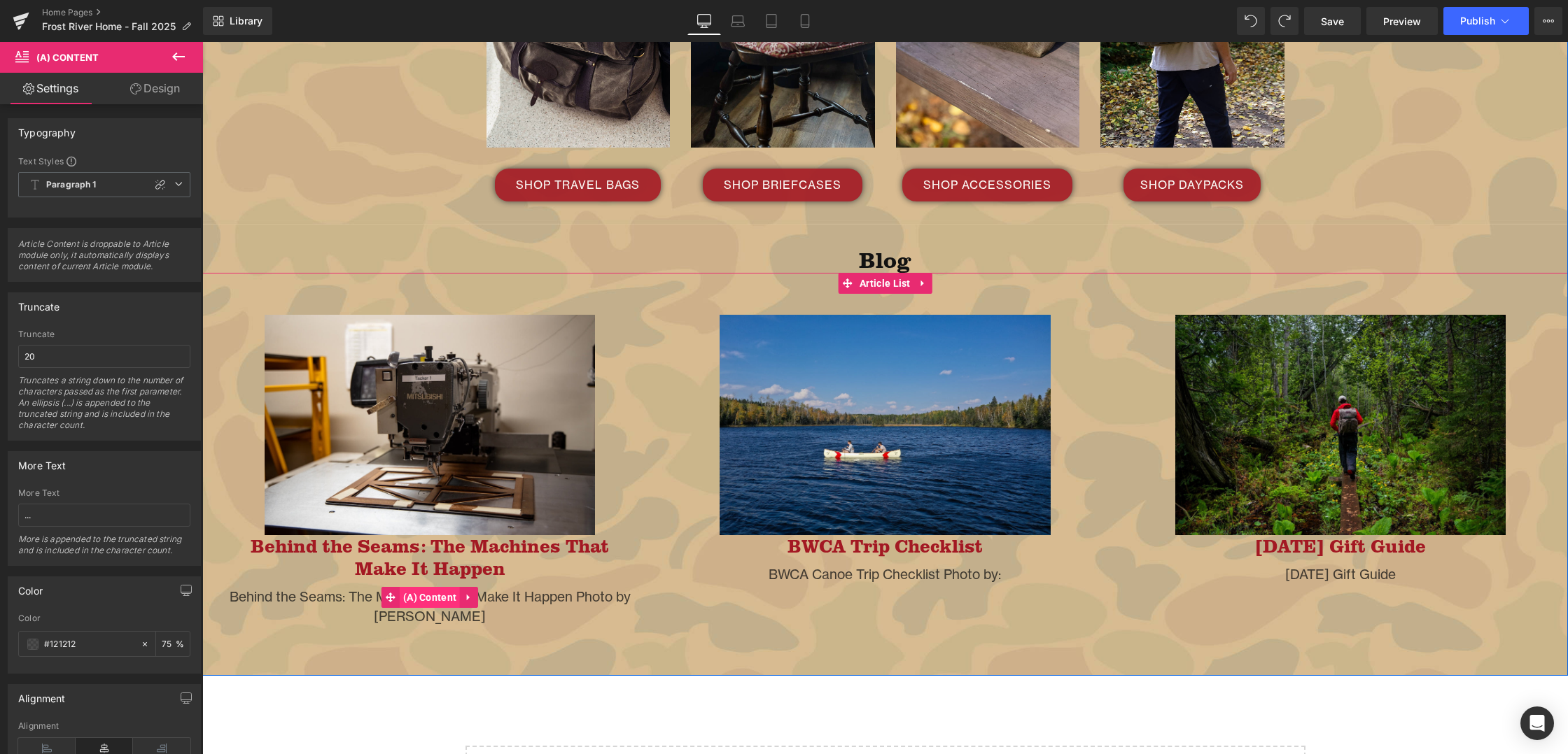
scroll to position [3391, 0]
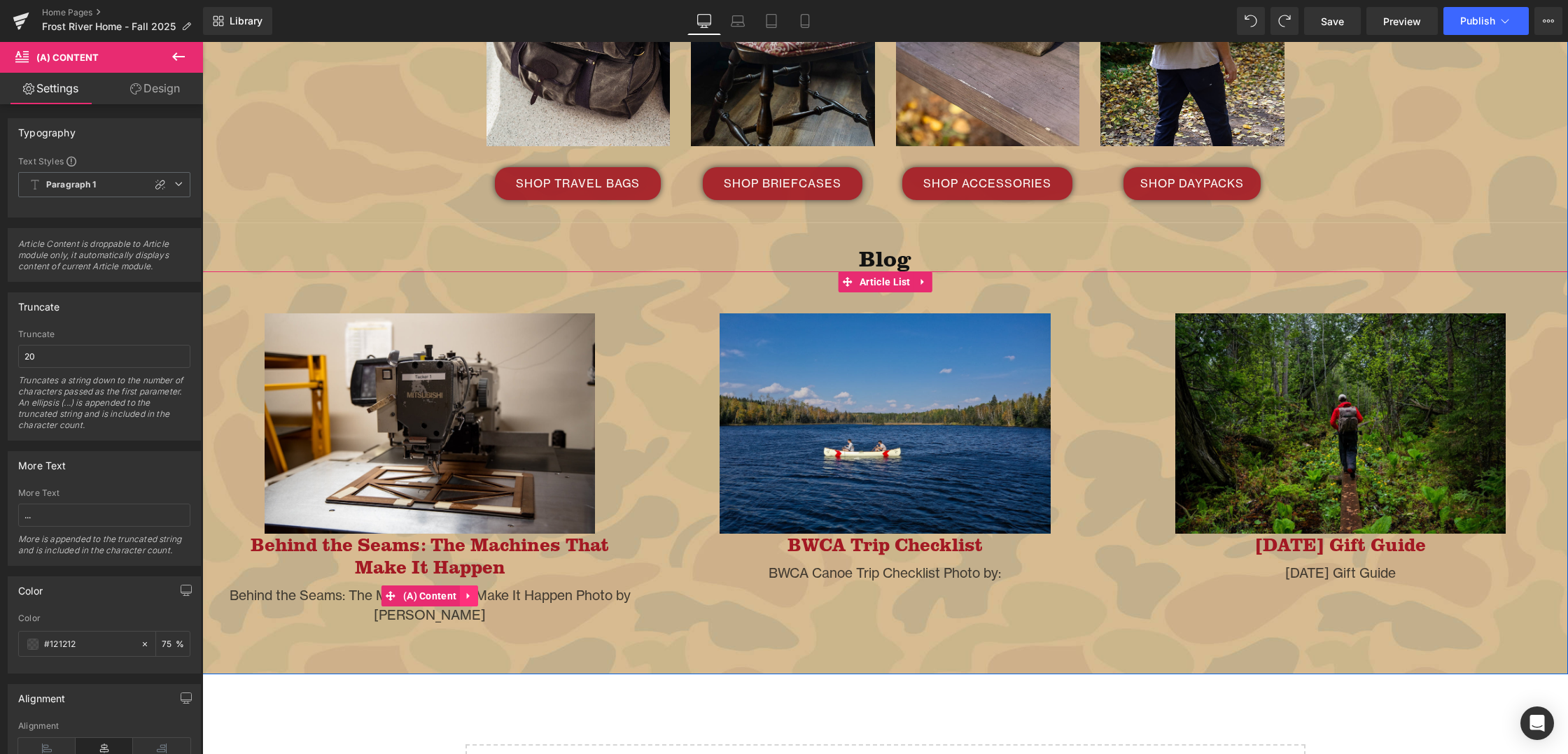
click at [464, 590] on icon at bounding box center [468, 596] width 10 height 10
click at [531, 585] on div "Behind the Seams: The Machines That Make It Happen Photo by [PERSON_NAME]" at bounding box center [430, 605] width 413 height 40
click at [296, 585] on div "Behind the Seams: The Machines That Make It Happen Photo by [PERSON_NAME]" at bounding box center [430, 605] width 413 height 40
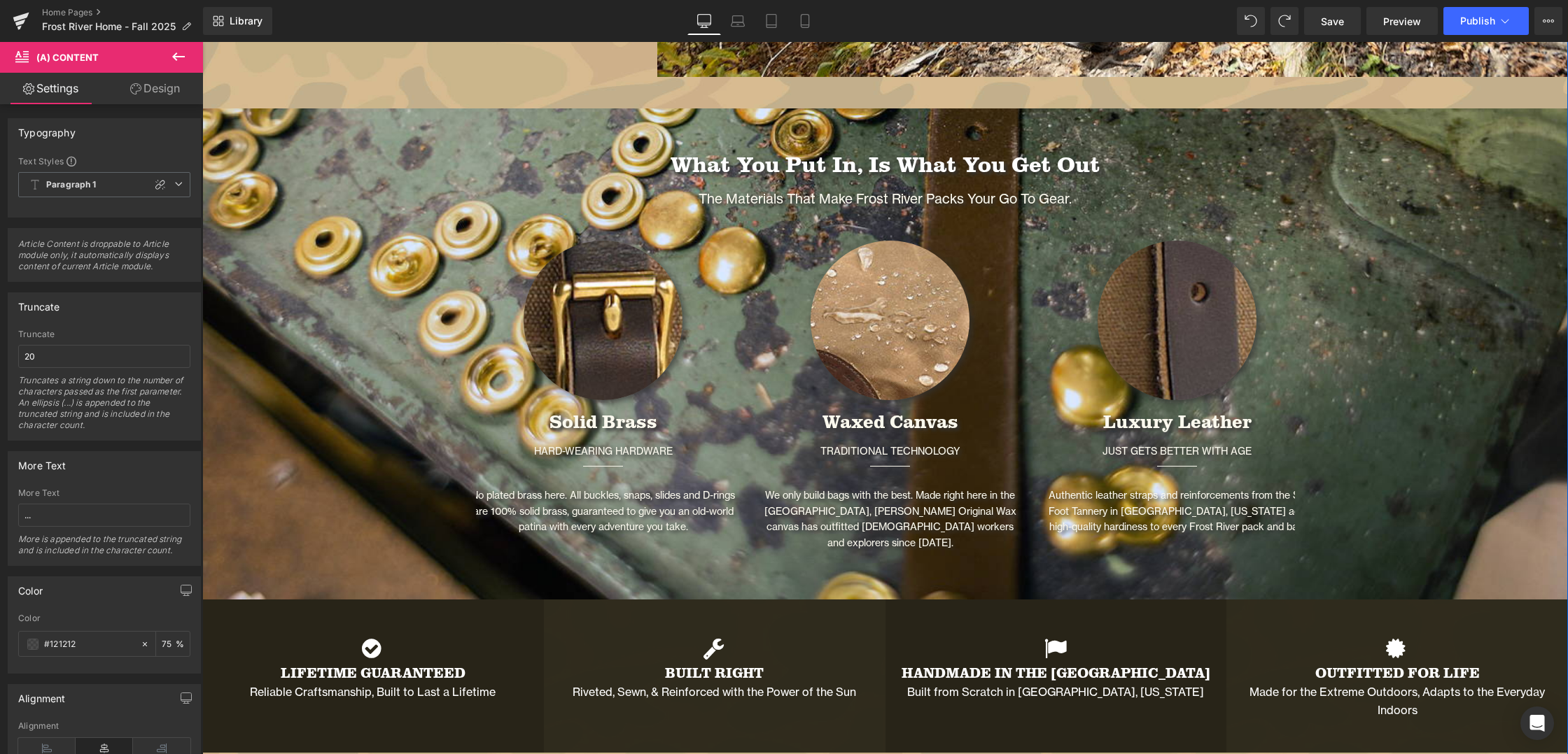
scroll to position [2375, 0]
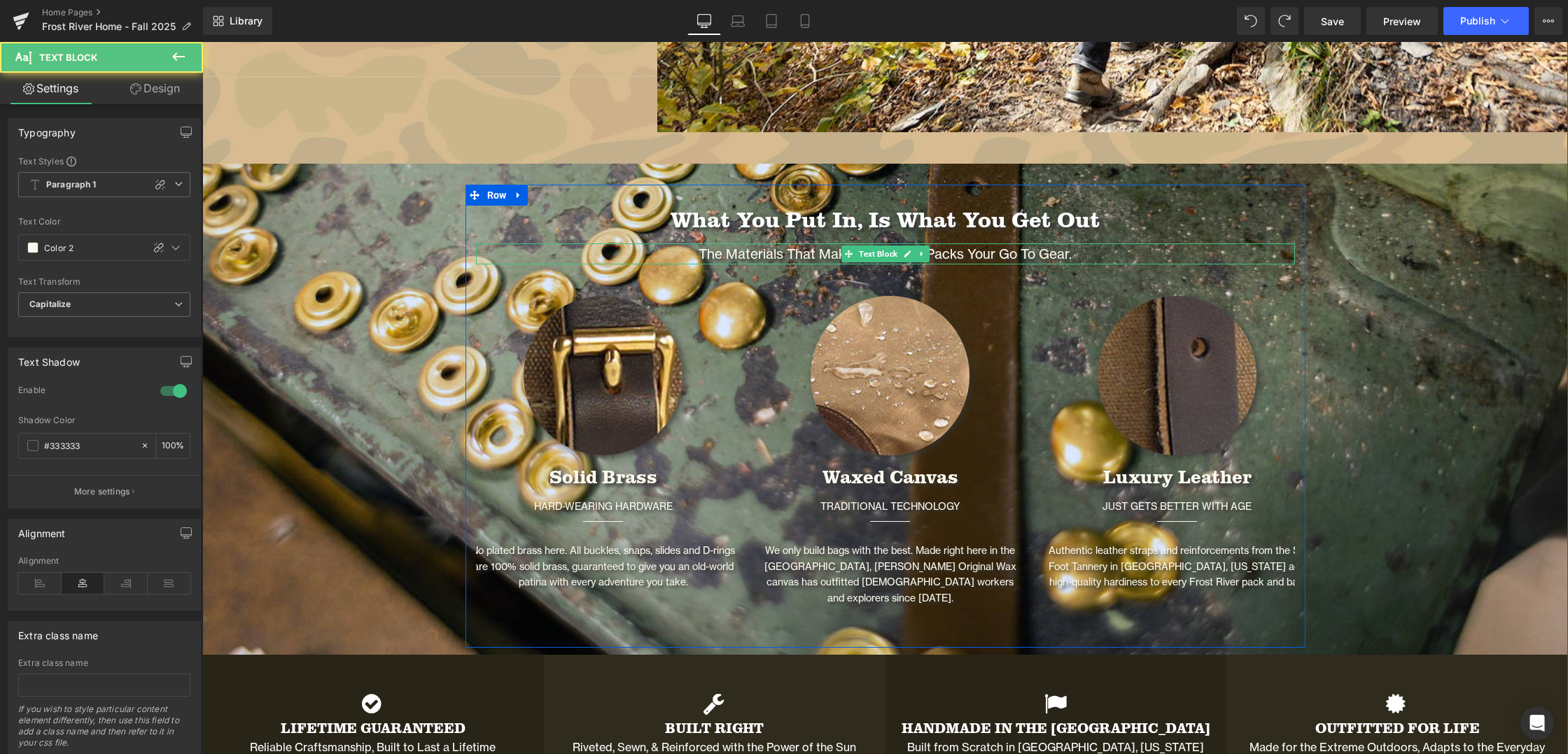
drag, startPoint x: 1073, startPoint y: 255, endPoint x: 1082, endPoint y: 253, distance: 9.2
click at [1074, 255] on p "The Materials that Make Frost River Packs Your Go To Gear." at bounding box center [885, 254] width 819 height 21
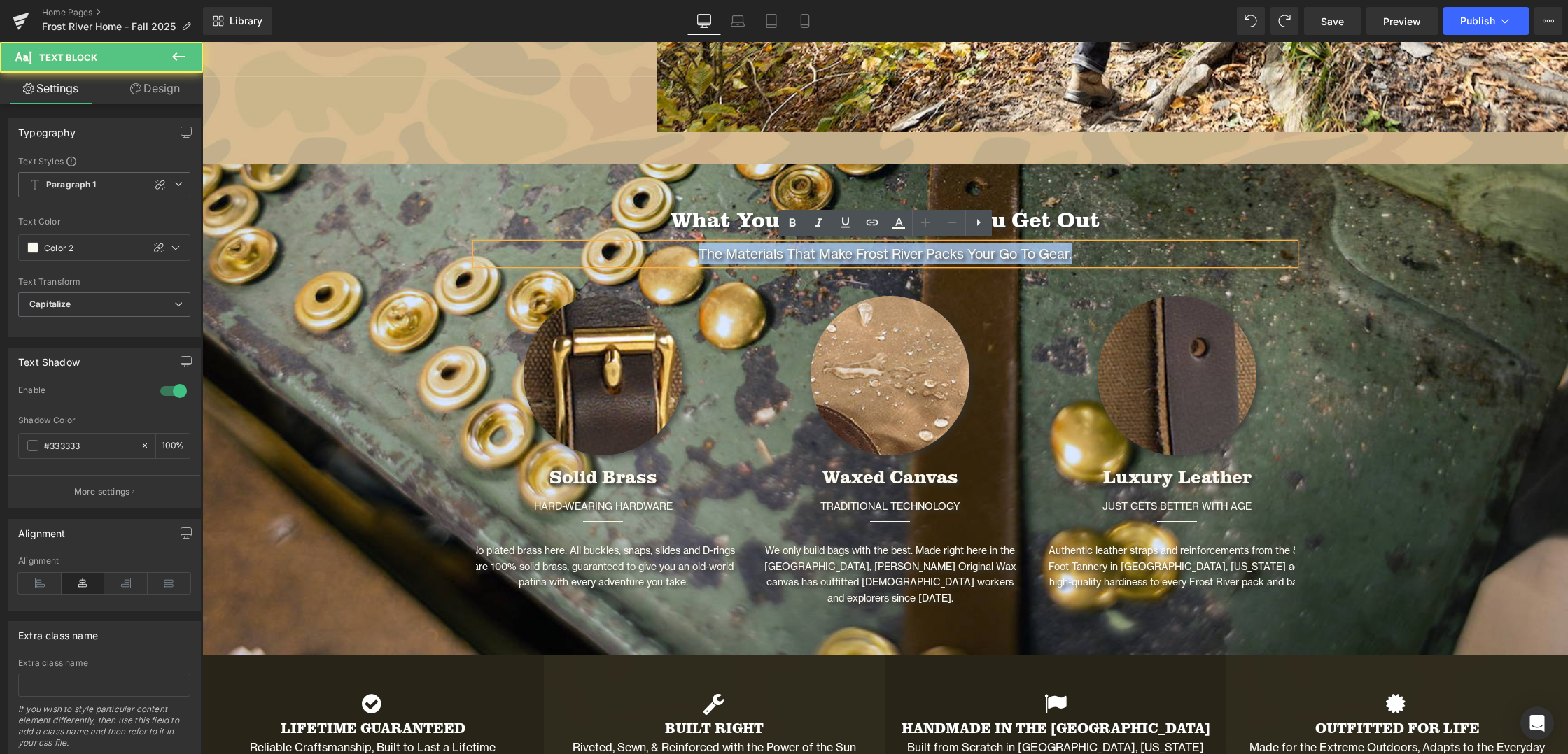
drag, startPoint x: 695, startPoint y: 251, endPoint x: 1092, endPoint y: 254, distance: 397.0
click at [1092, 254] on p "The Materials that Make Frost River Packs Your Go To Gear." at bounding box center [885, 254] width 819 height 21
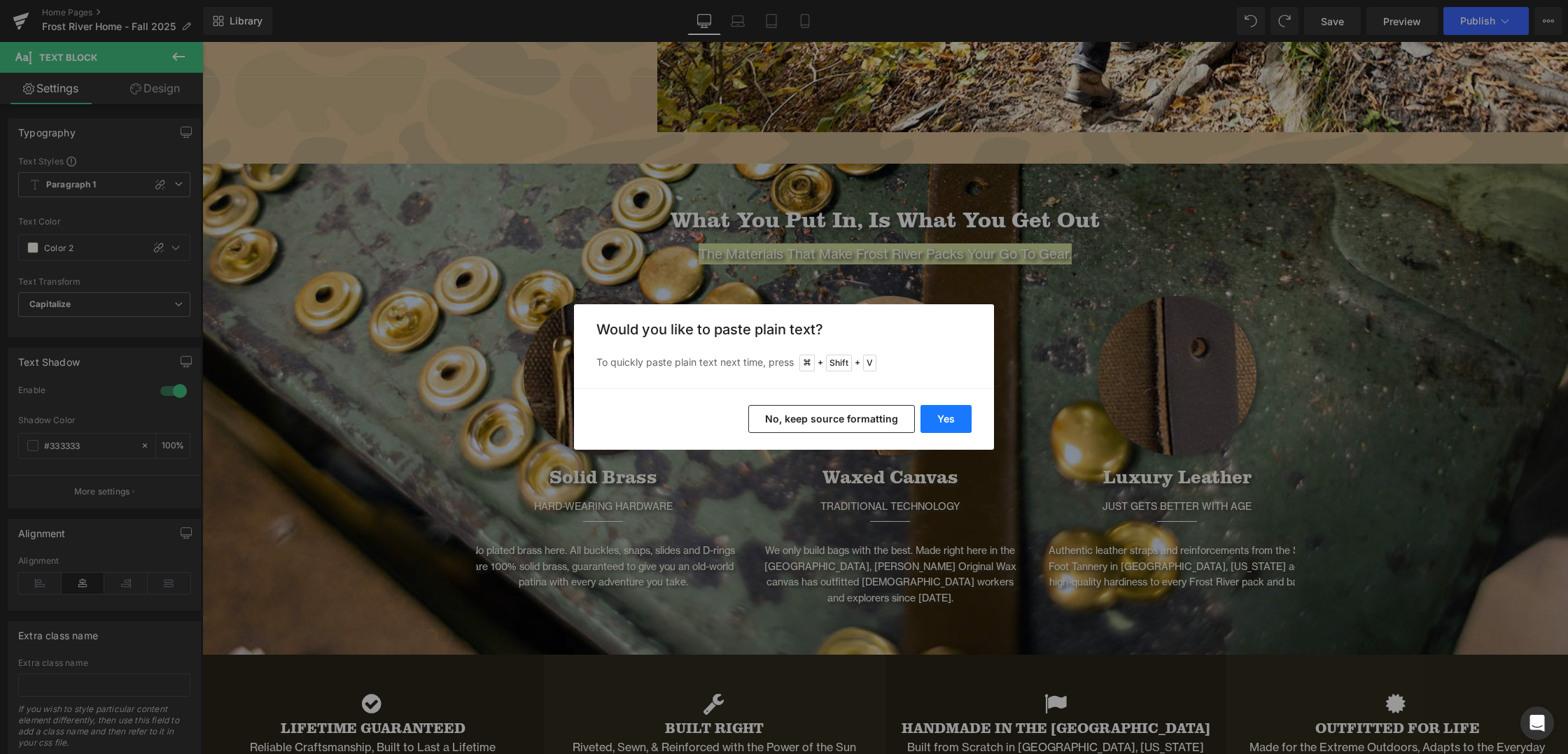
click at [952, 422] on button "Yes" at bounding box center [946, 419] width 51 height 28
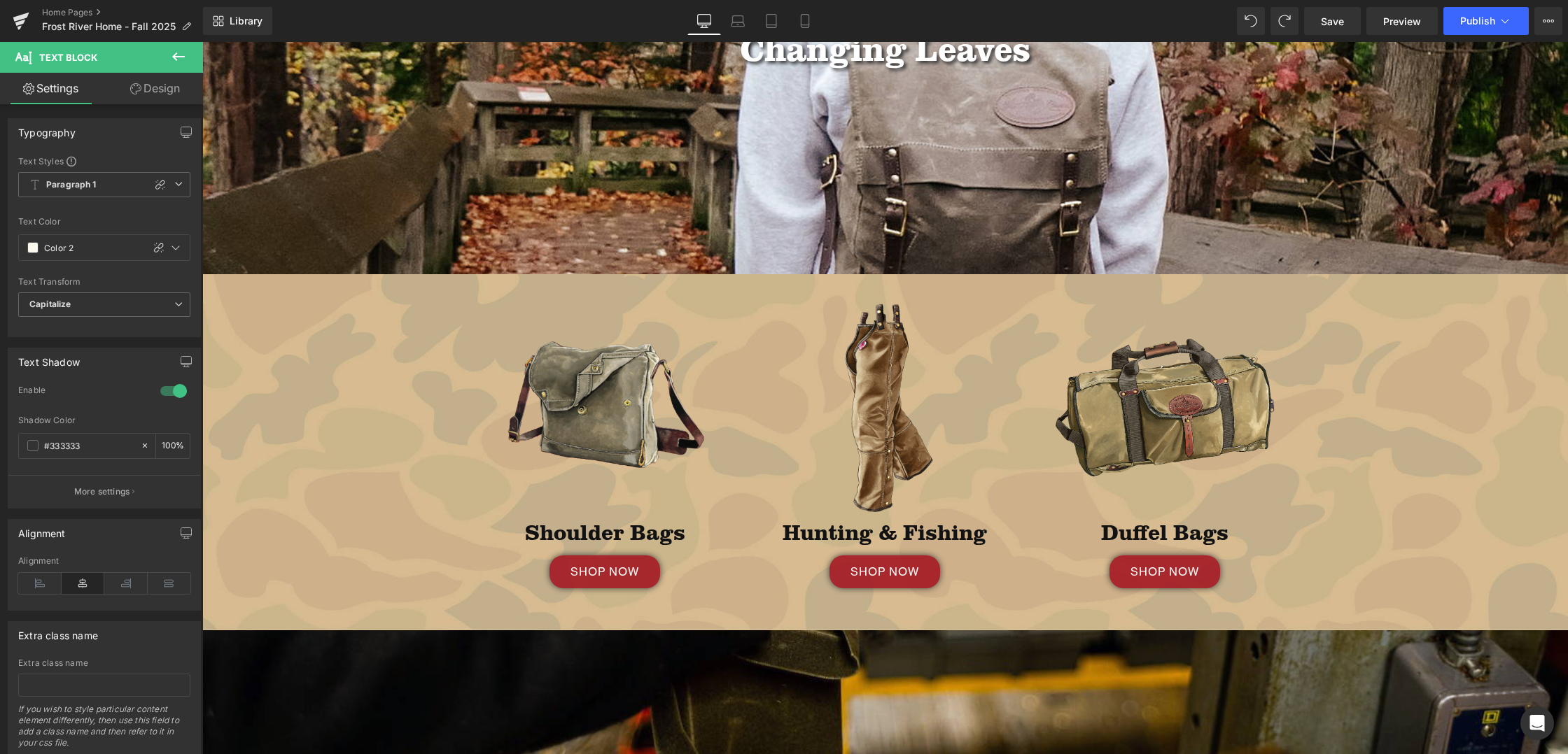
scroll to position [0, 0]
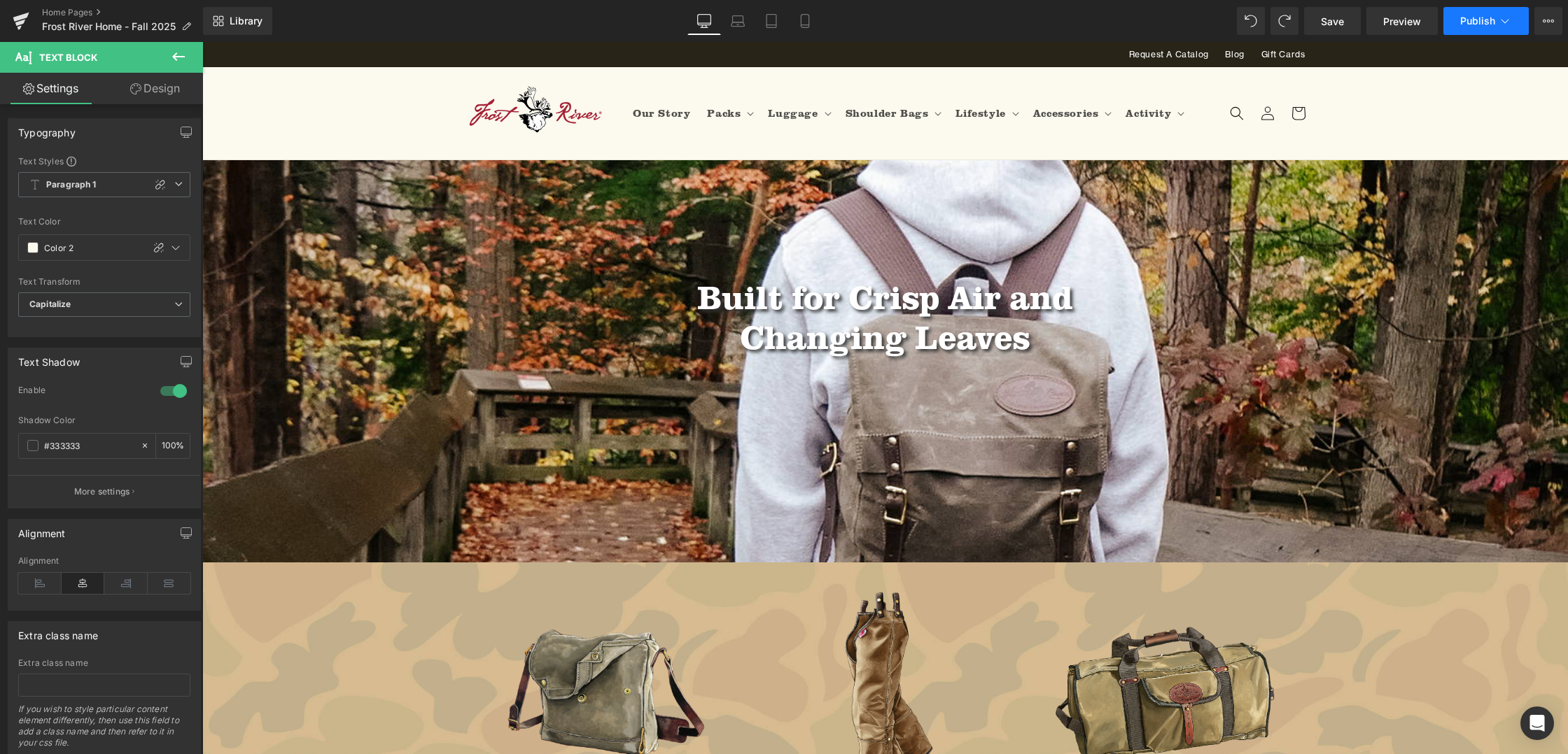
click at [1481, 24] on span "Publish" at bounding box center [1477, 21] width 35 height 11
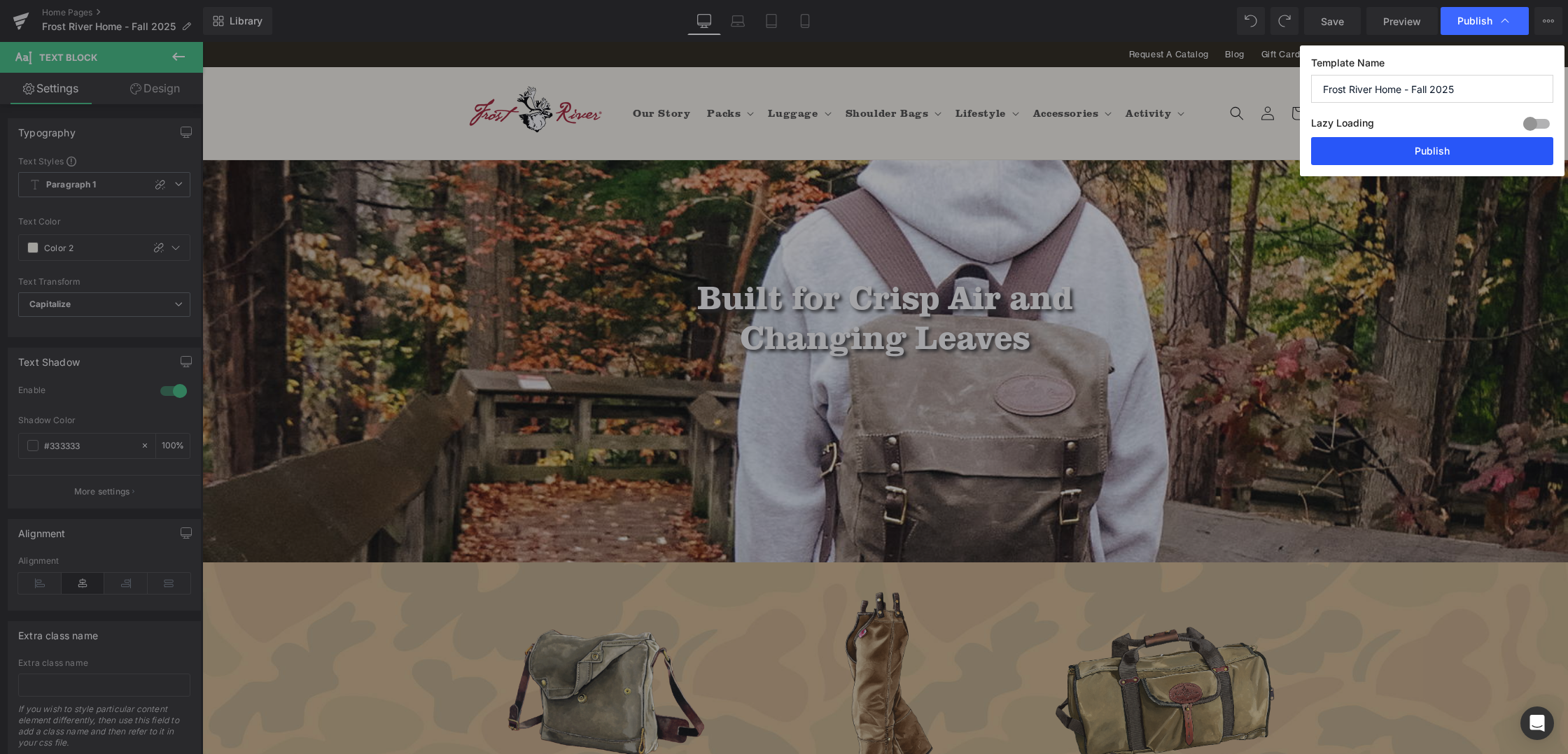
click at [1438, 147] on button "Publish" at bounding box center [1432, 151] width 242 height 28
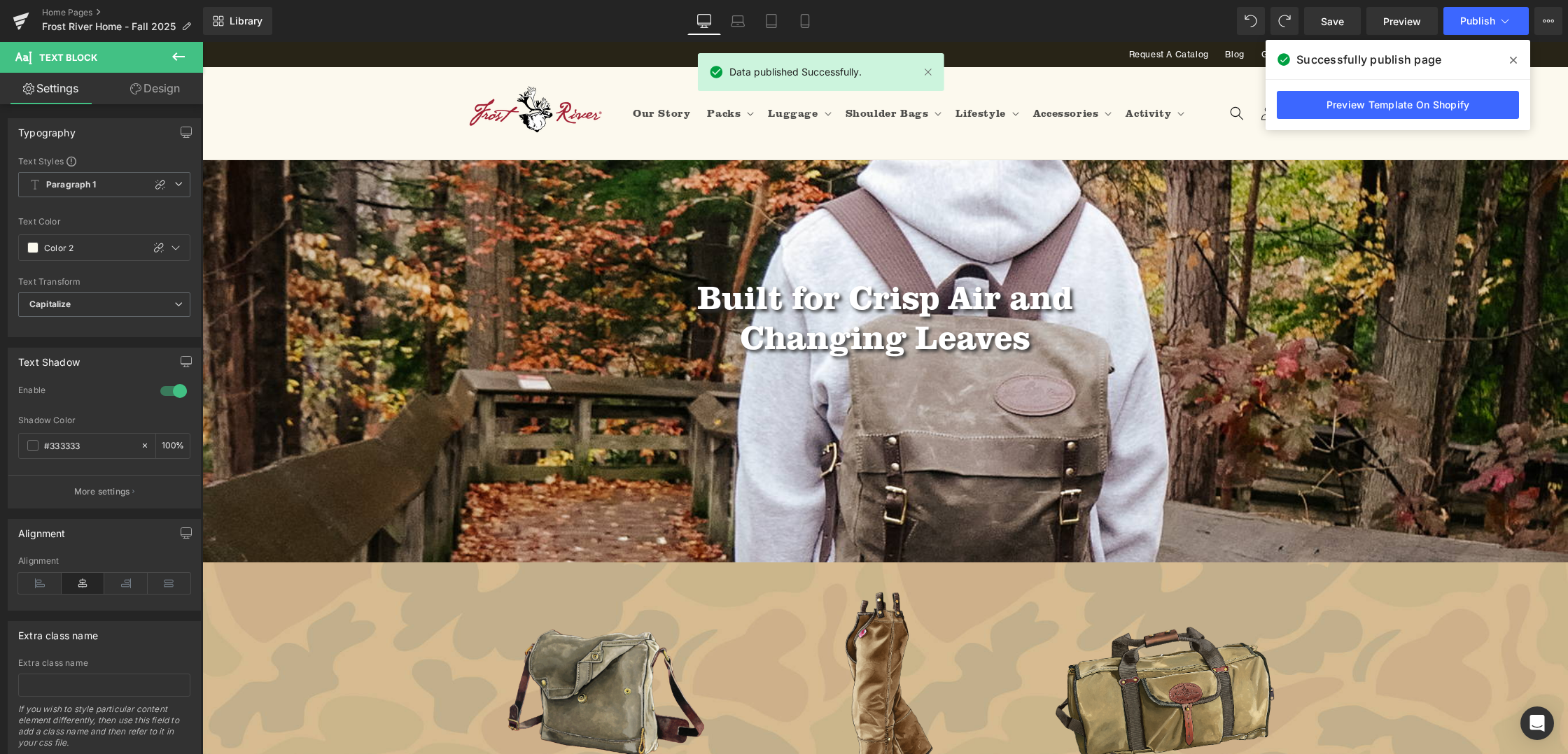
click at [1513, 57] on icon at bounding box center [1513, 60] width 7 height 11
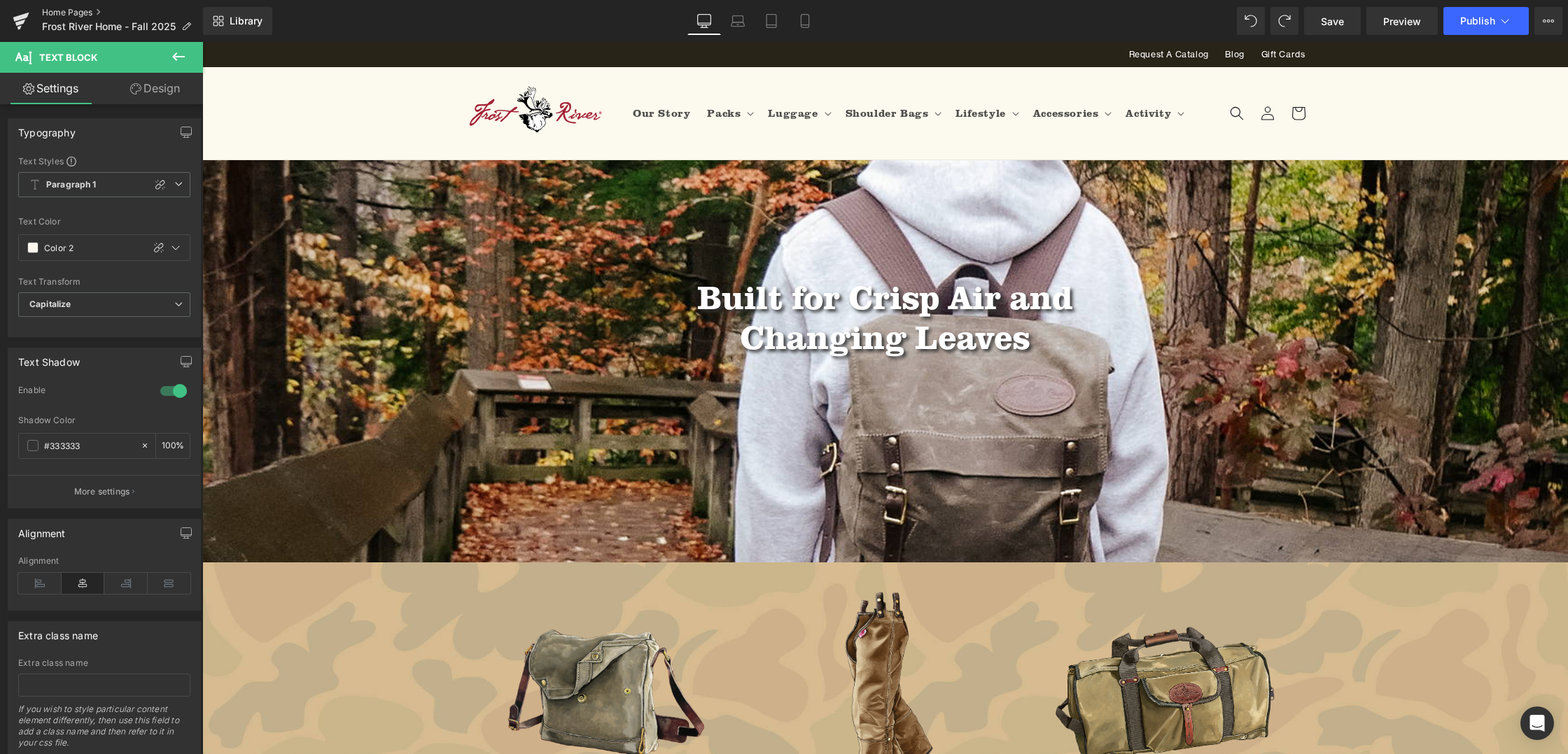
click at [63, 10] on link "Home Pages" at bounding box center [122, 12] width 161 height 11
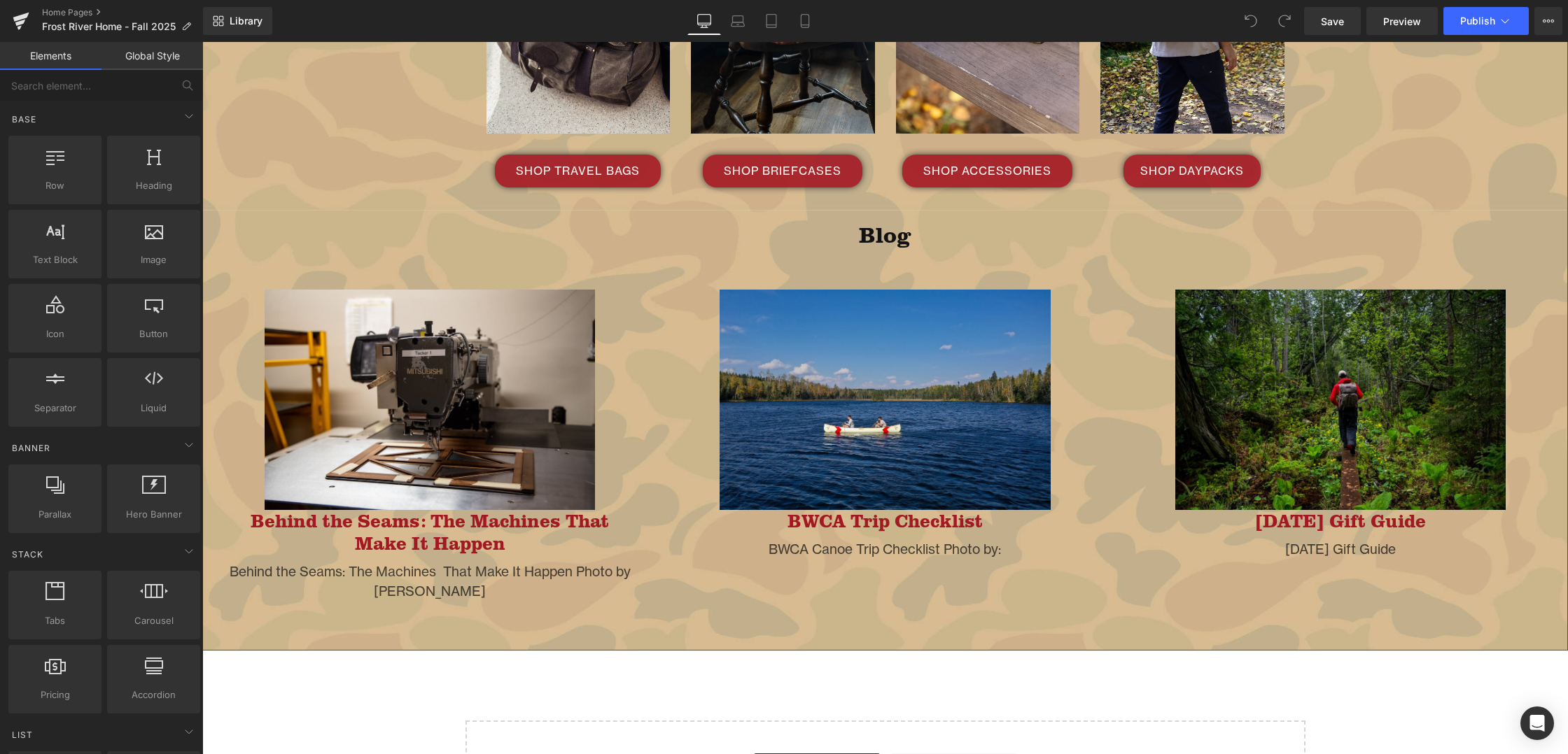
scroll to position [3611, 0]
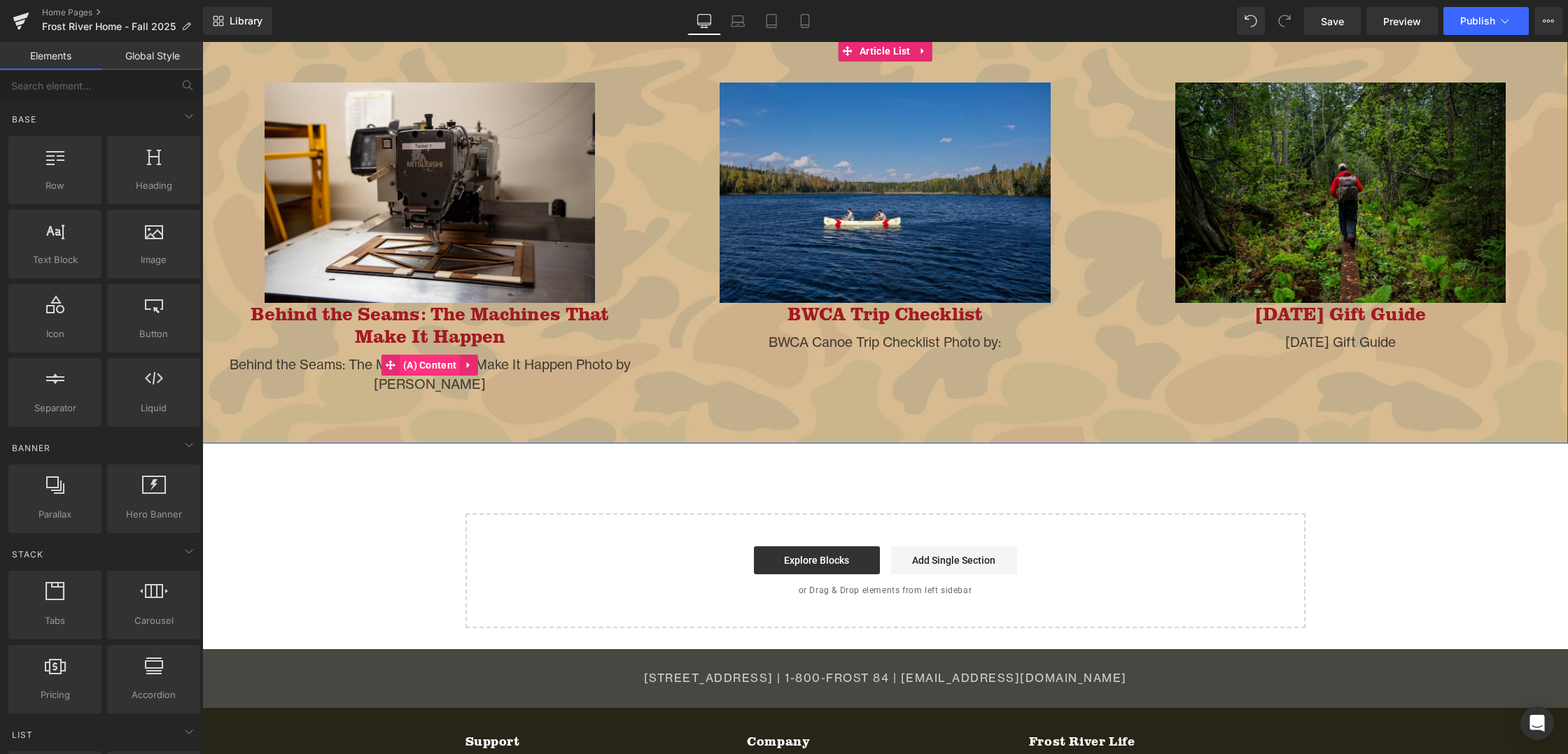
click at [436, 355] on span "(A) Content" at bounding box center [430, 365] width 60 height 21
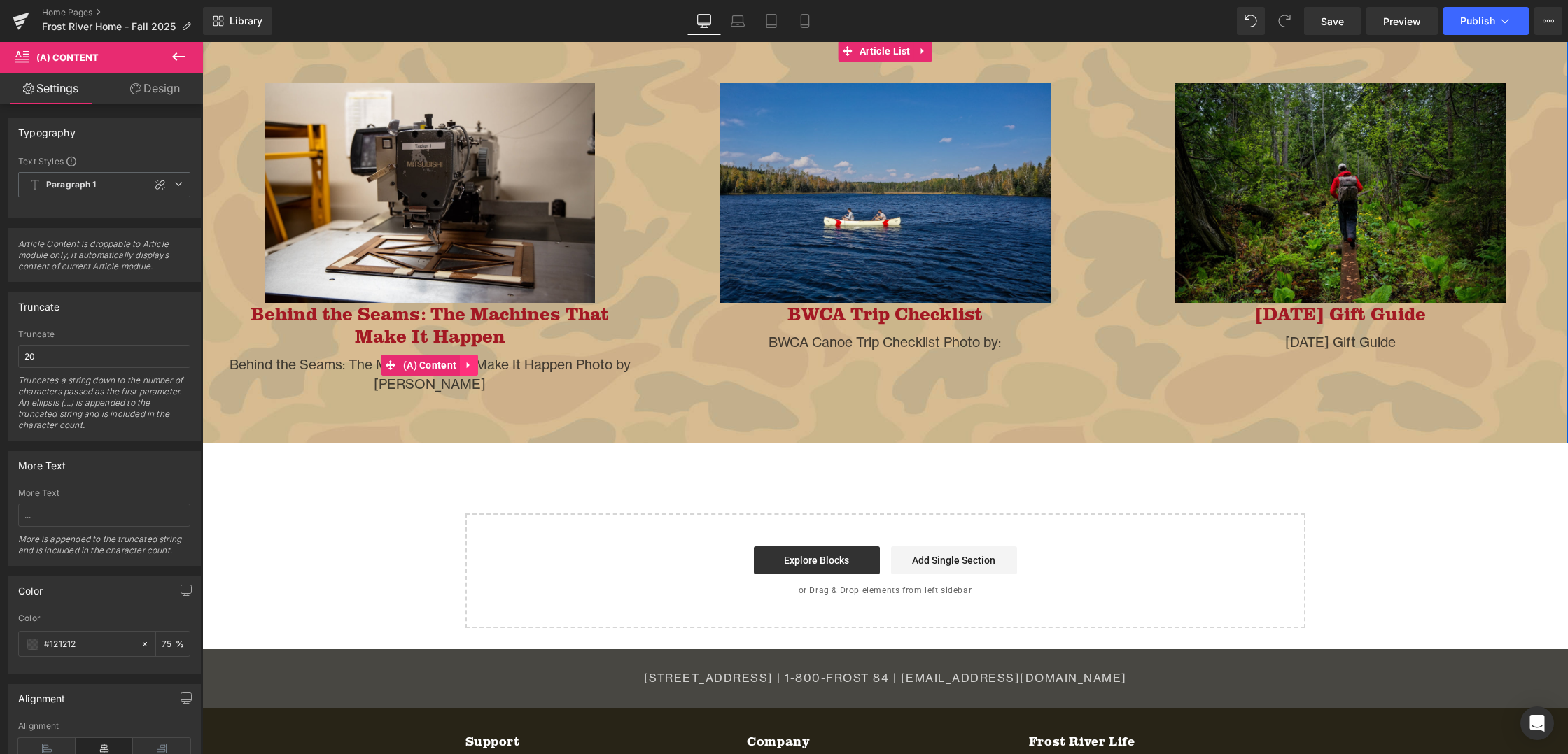
click at [468, 362] on icon at bounding box center [468, 365] width 3 height 7
click at [475, 360] on icon at bounding box center [478, 365] width 10 height 10
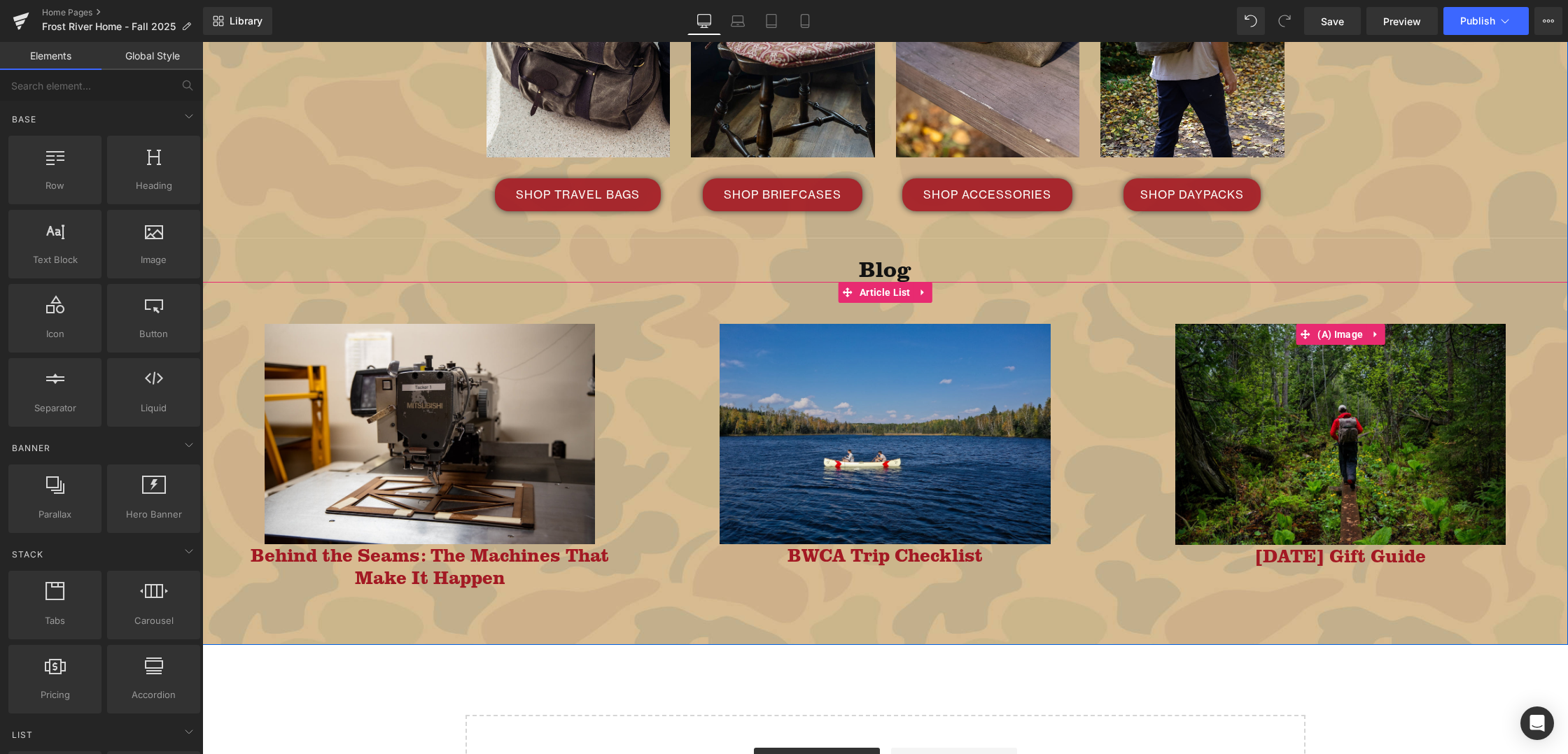
scroll to position [3375, 0]
click at [1339, 24] on span "Save" at bounding box center [1332, 21] width 23 height 15
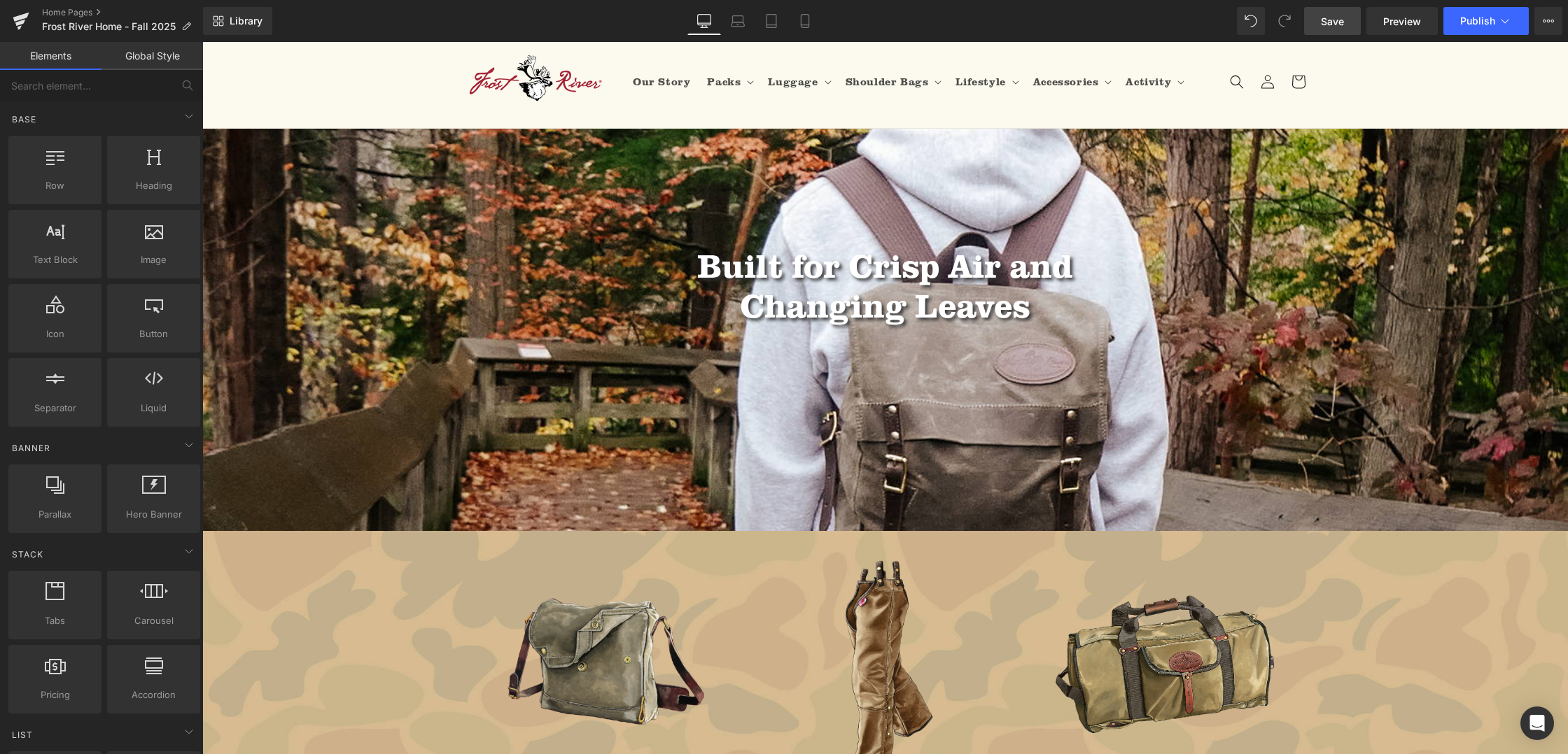
scroll to position [0, 0]
